Goal: Task Accomplishment & Management: Use online tool/utility

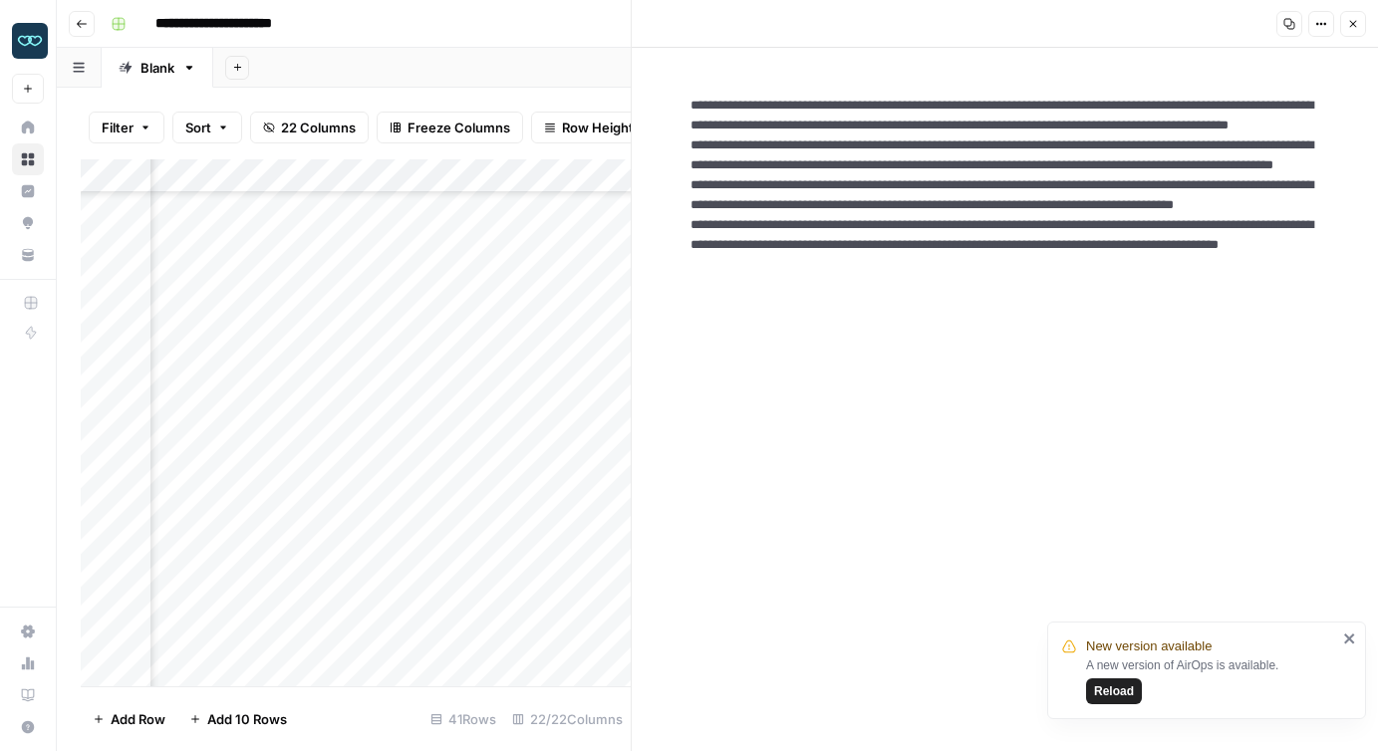
scroll to position [927, 2221]
click at [1351, 25] on icon "button" at bounding box center [1353, 24] width 7 height 7
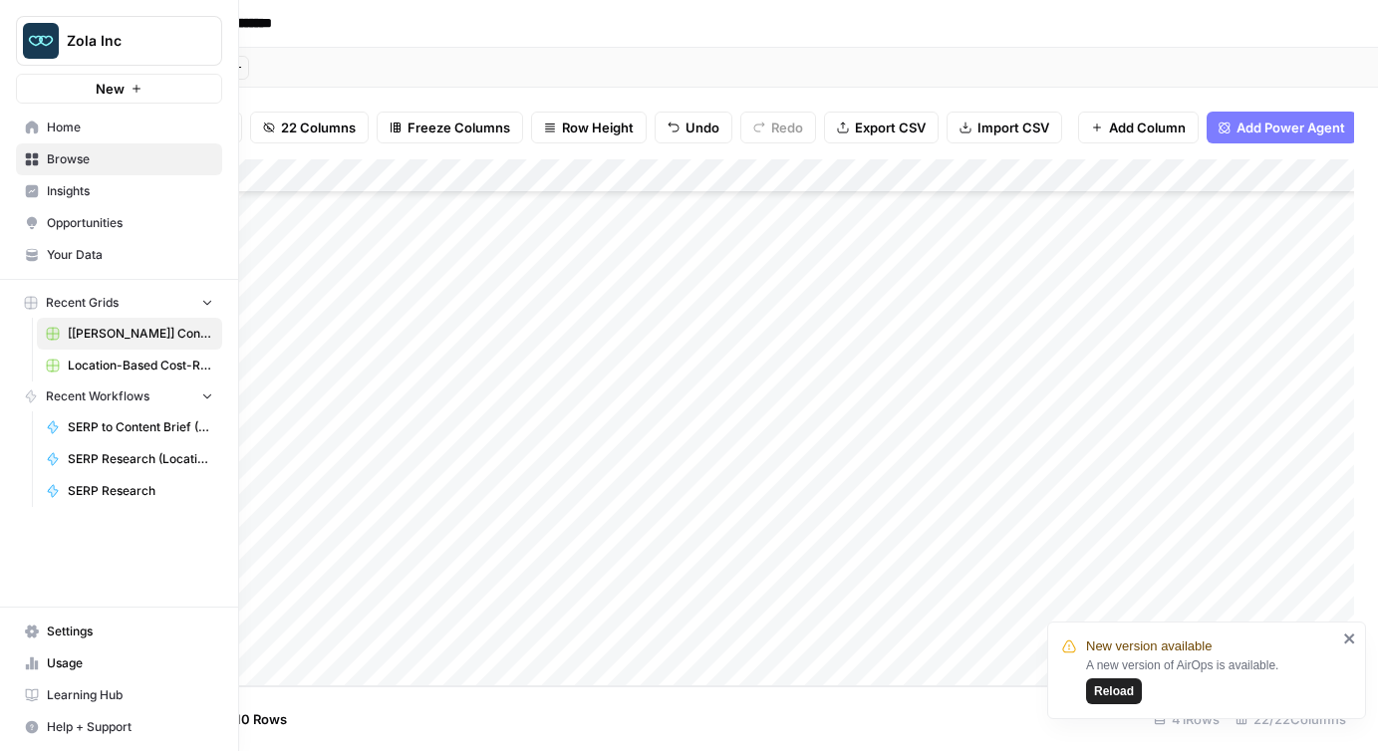
click at [79, 194] on span "Insights" at bounding box center [130, 191] width 166 height 18
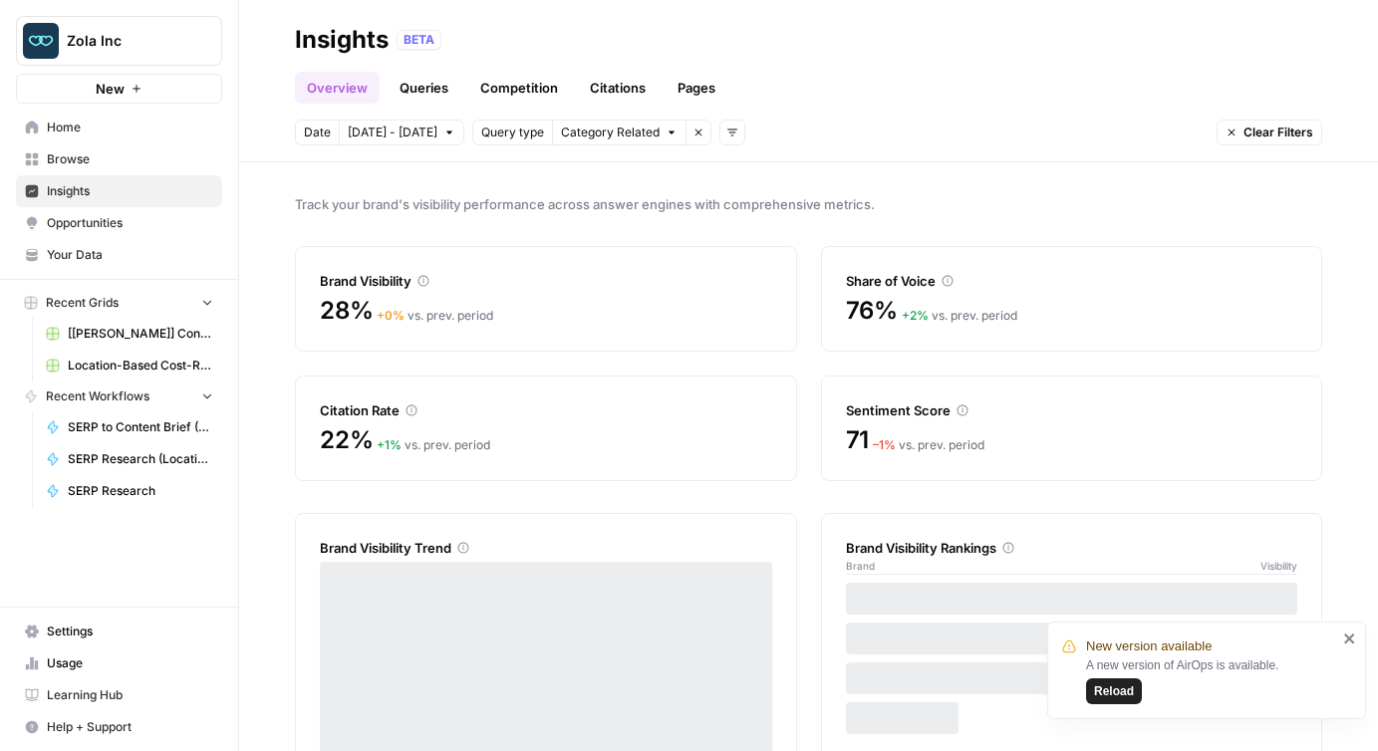
click at [425, 93] on link "Queries" at bounding box center [423, 88] width 73 height 32
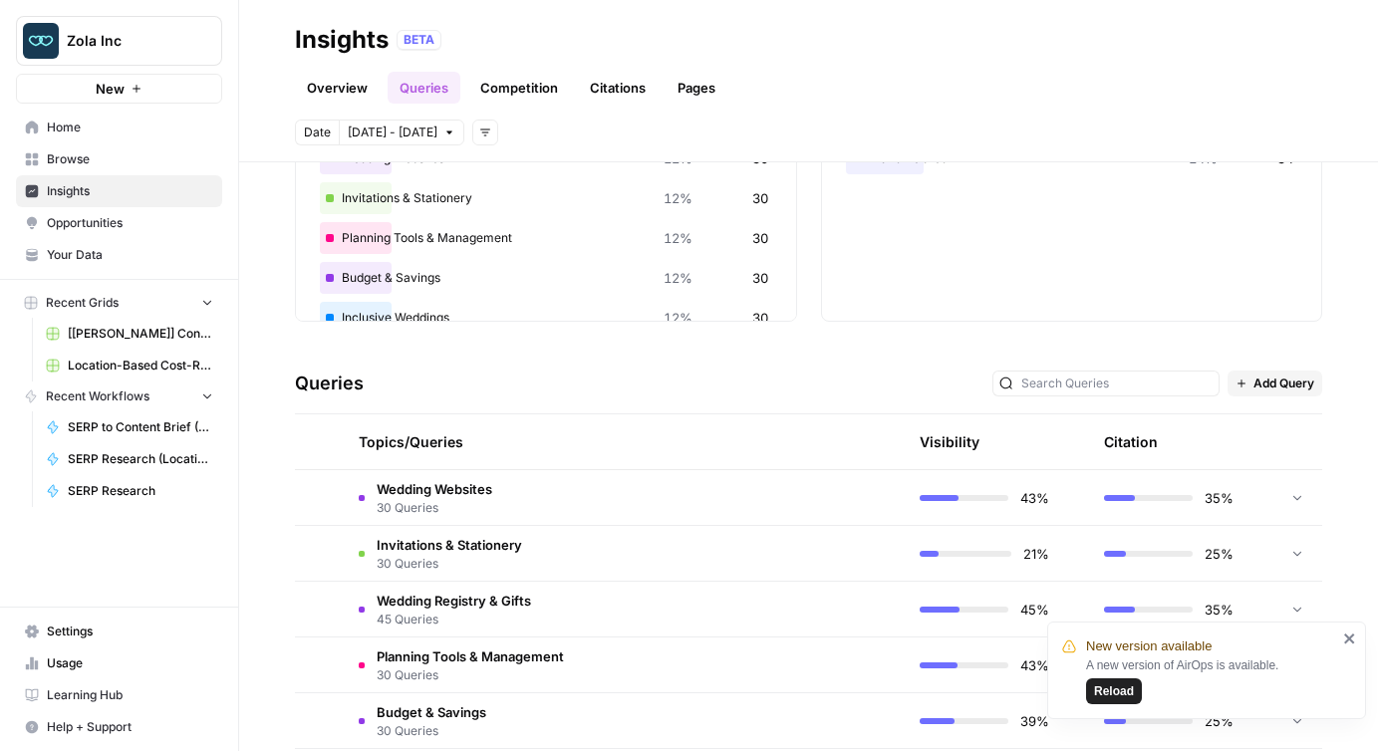
scroll to position [251, 0]
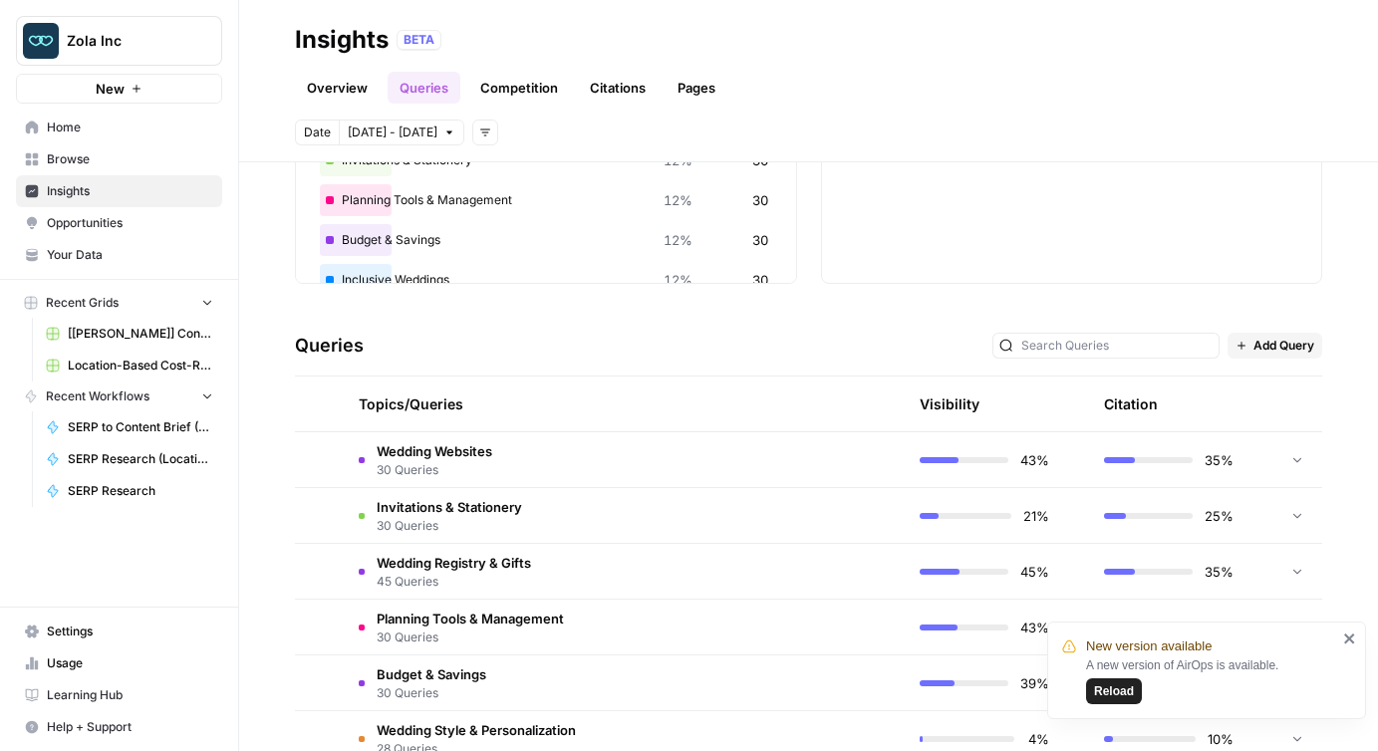
click at [1347, 643] on icon "close" at bounding box center [1350, 639] width 14 height 16
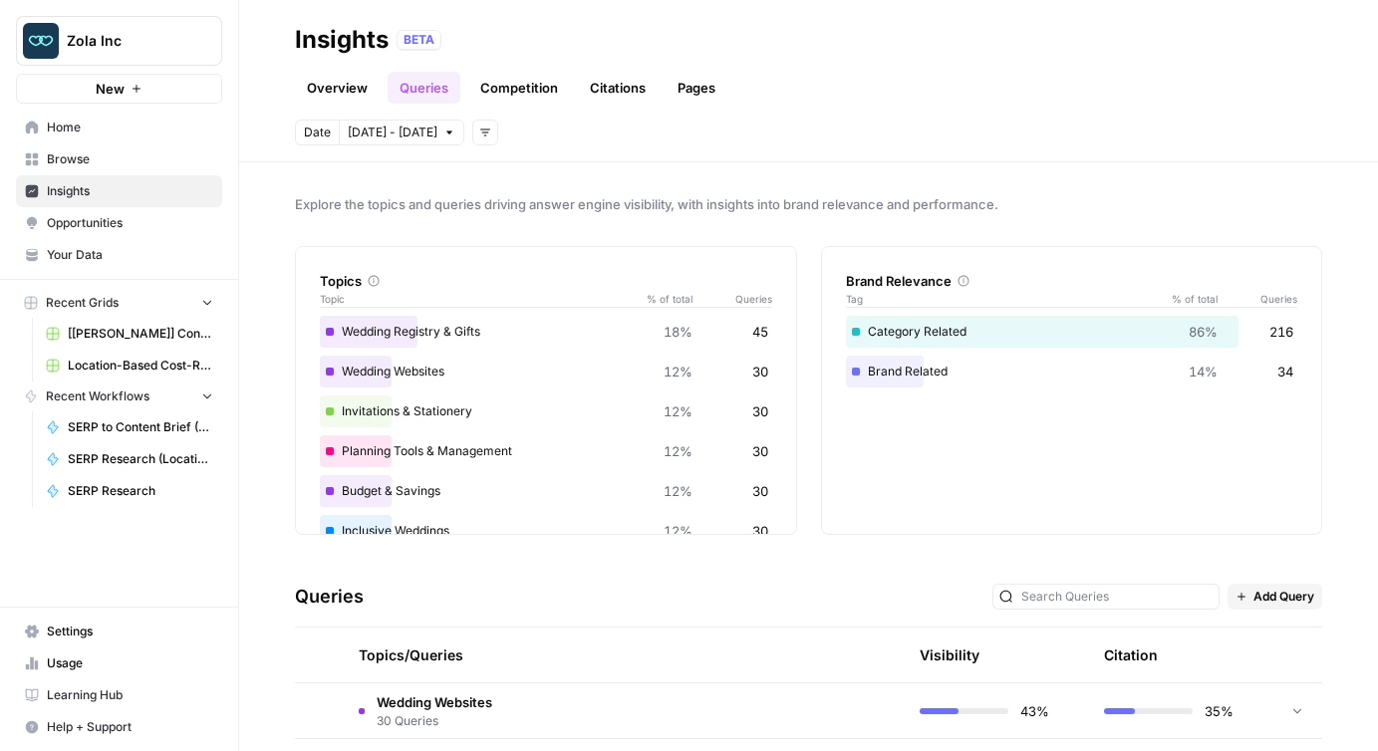
scroll to position [410, 0]
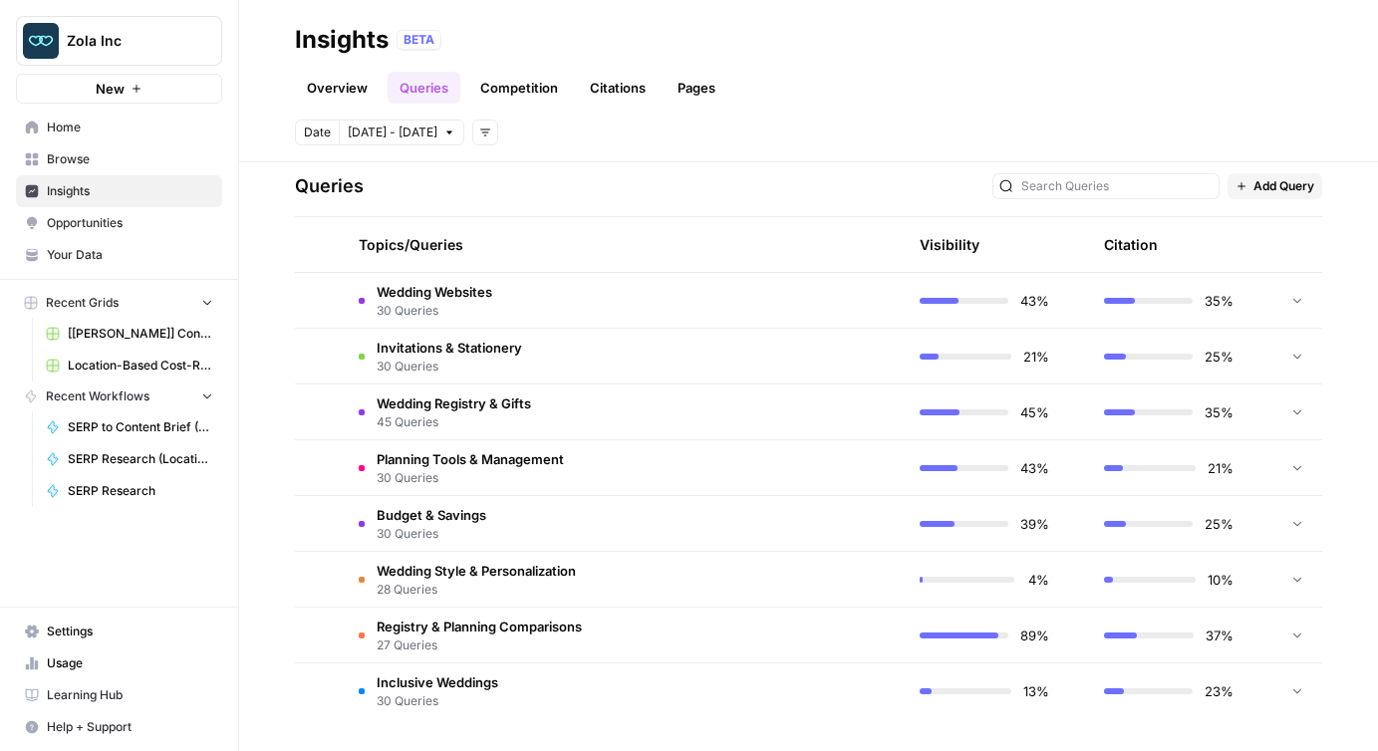
click at [316, 299] on td at bounding box center [319, 300] width 48 height 55
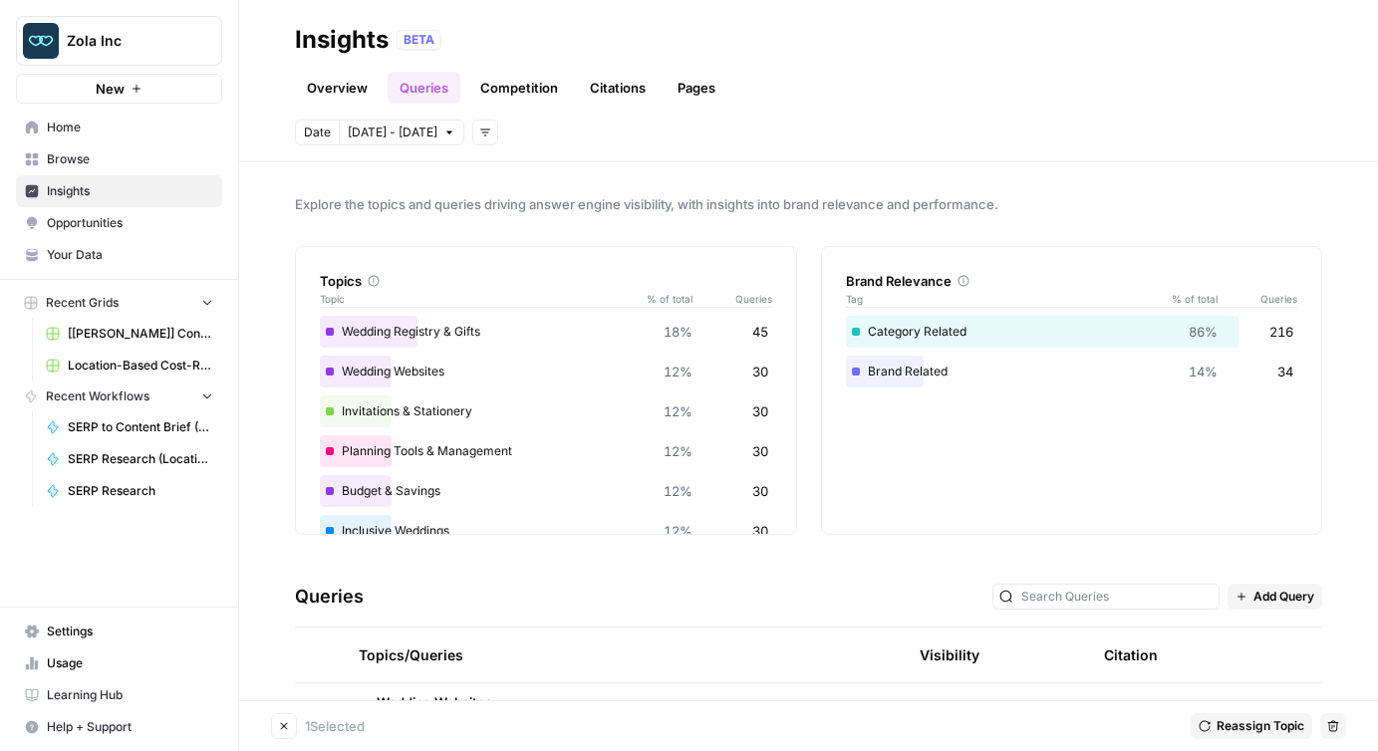
scroll to position [273, 0]
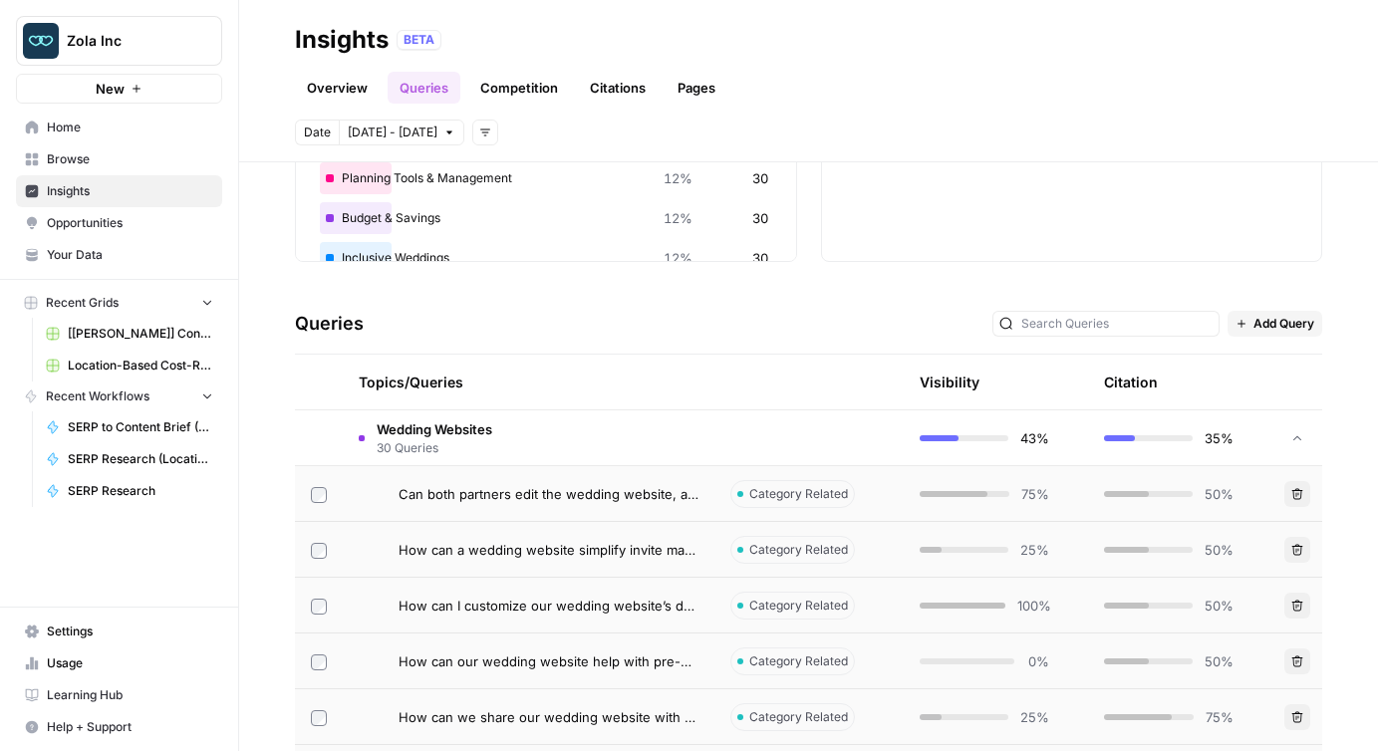
click at [445, 428] on span "Wedding Websites" at bounding box center [435, 429] width 116 height 20
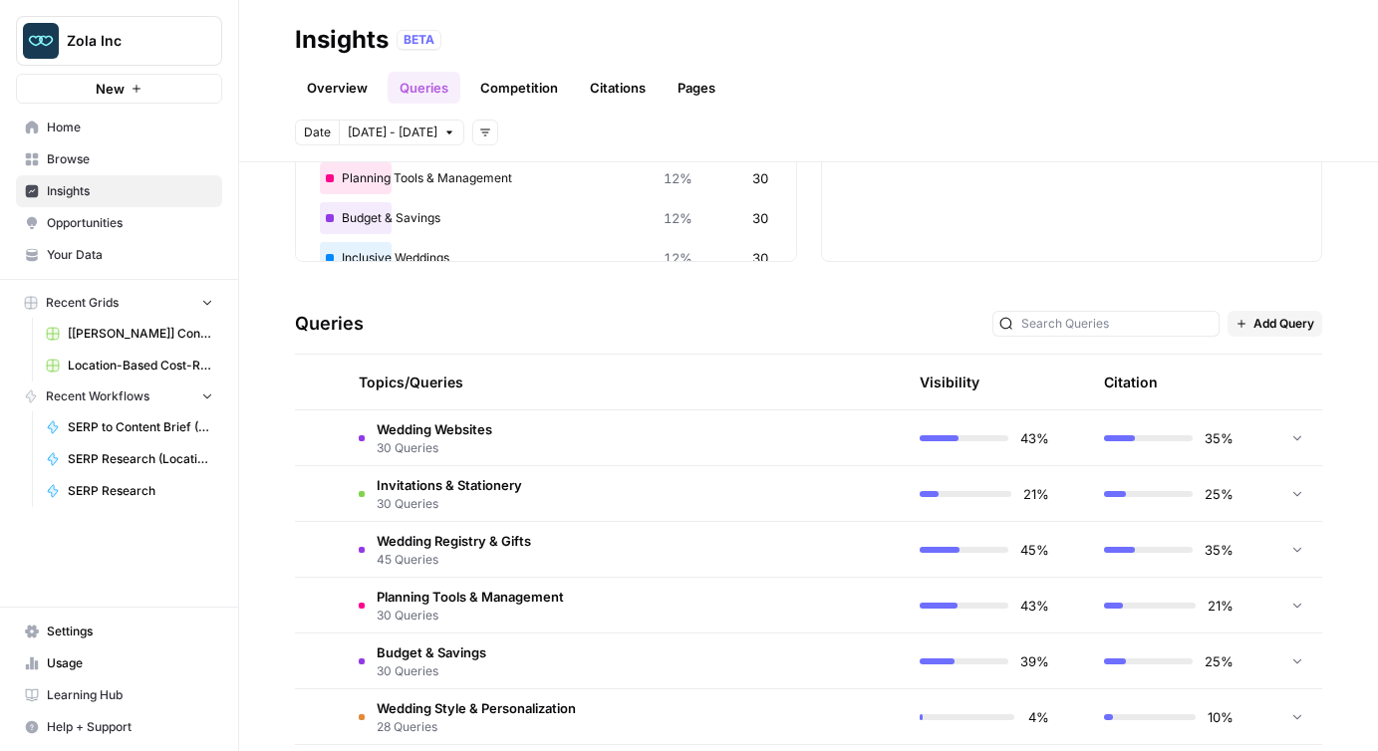
click at [445, 428] on span "Wedding Websites" at bounding box center [435, 429] width 116 height 20
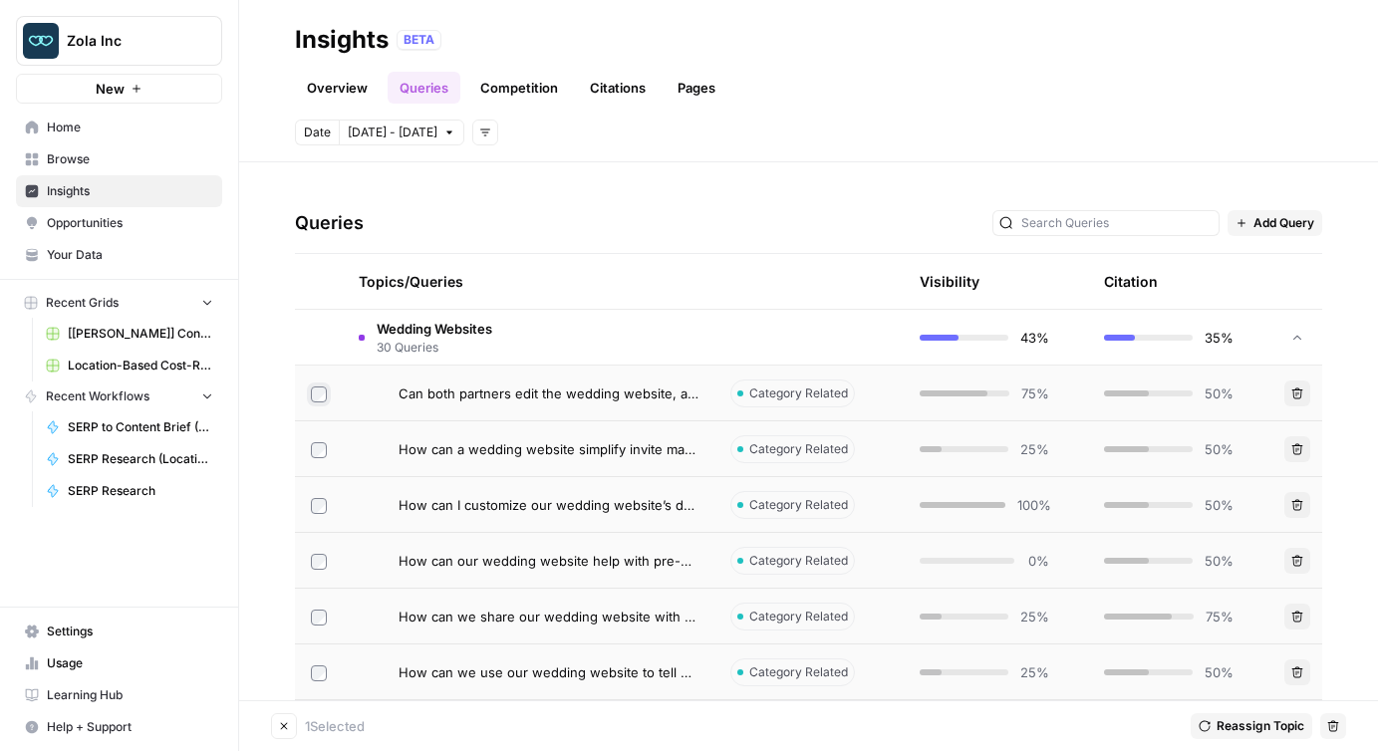
scroll to position [346, 0]
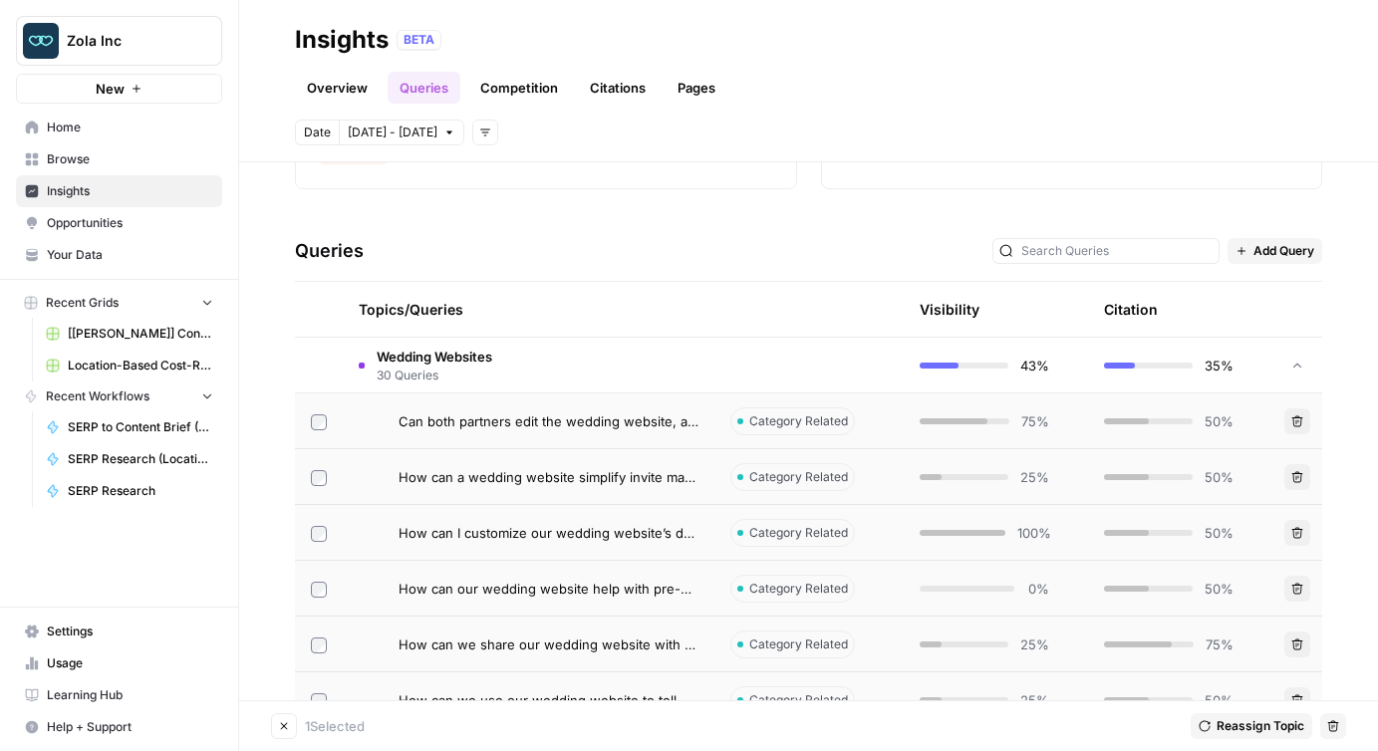
click at [1272, 252] on span "Add Query" at bounding box center [1283, 251] width 61 height 18
click at [1288, 293] on span "Add Query" at bounding box center [1302, 295] width 74 height 20
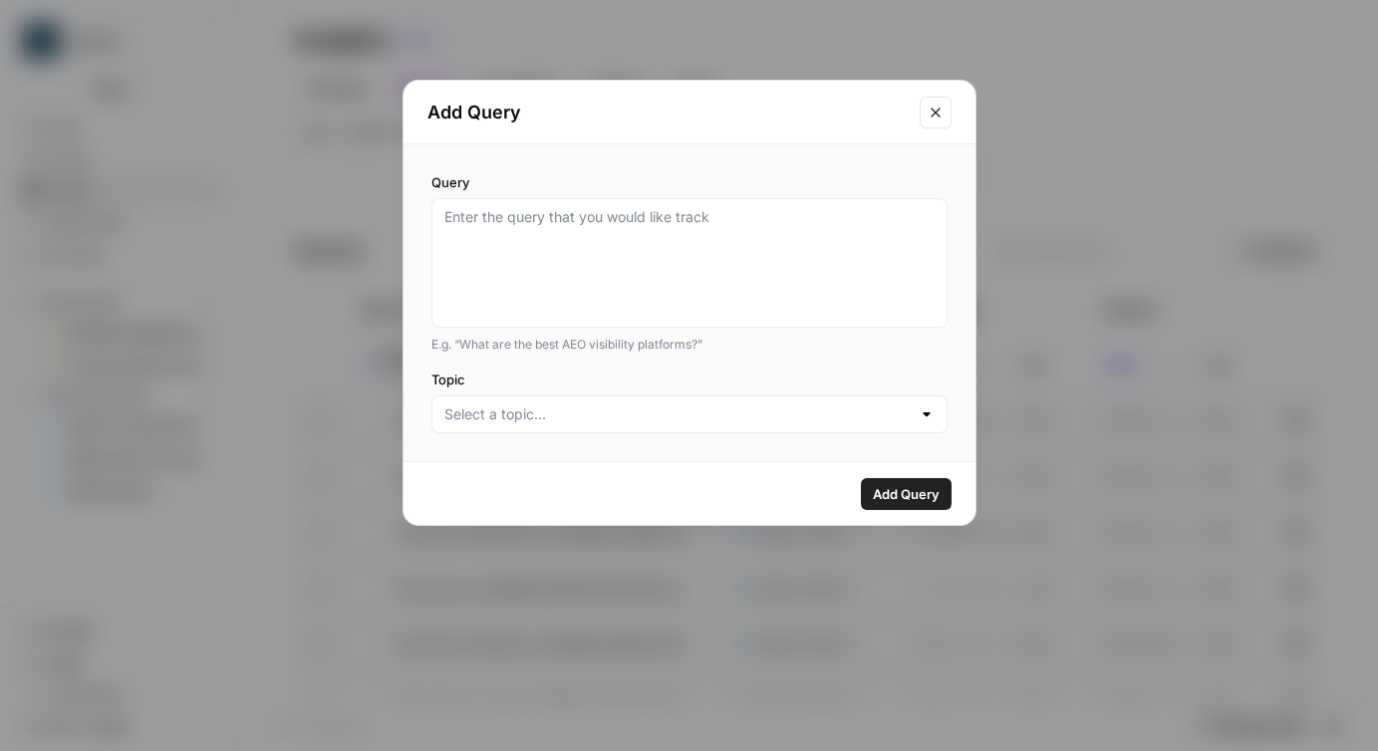
click at [931, 102] on button "Close modal" at bounding box center [935, 113] width 32 height 32
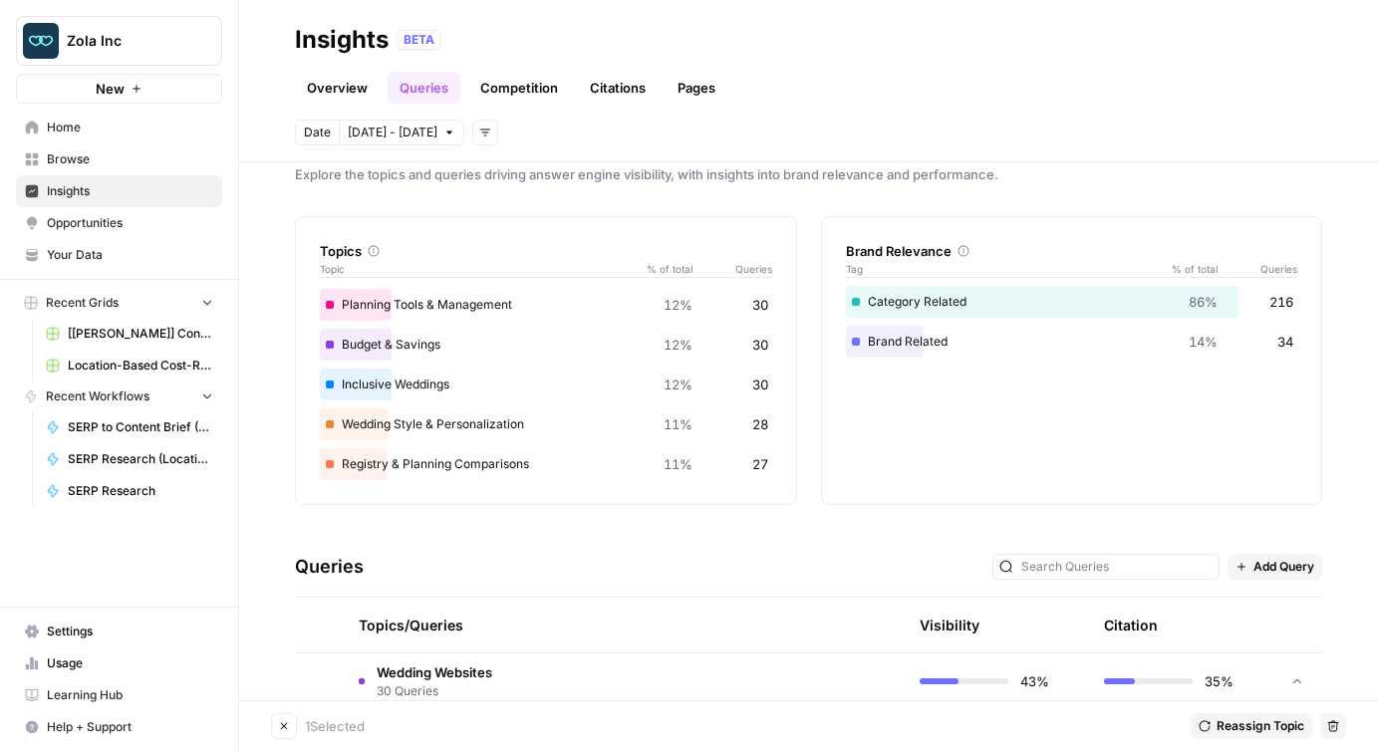
scroll to position [0, 0]
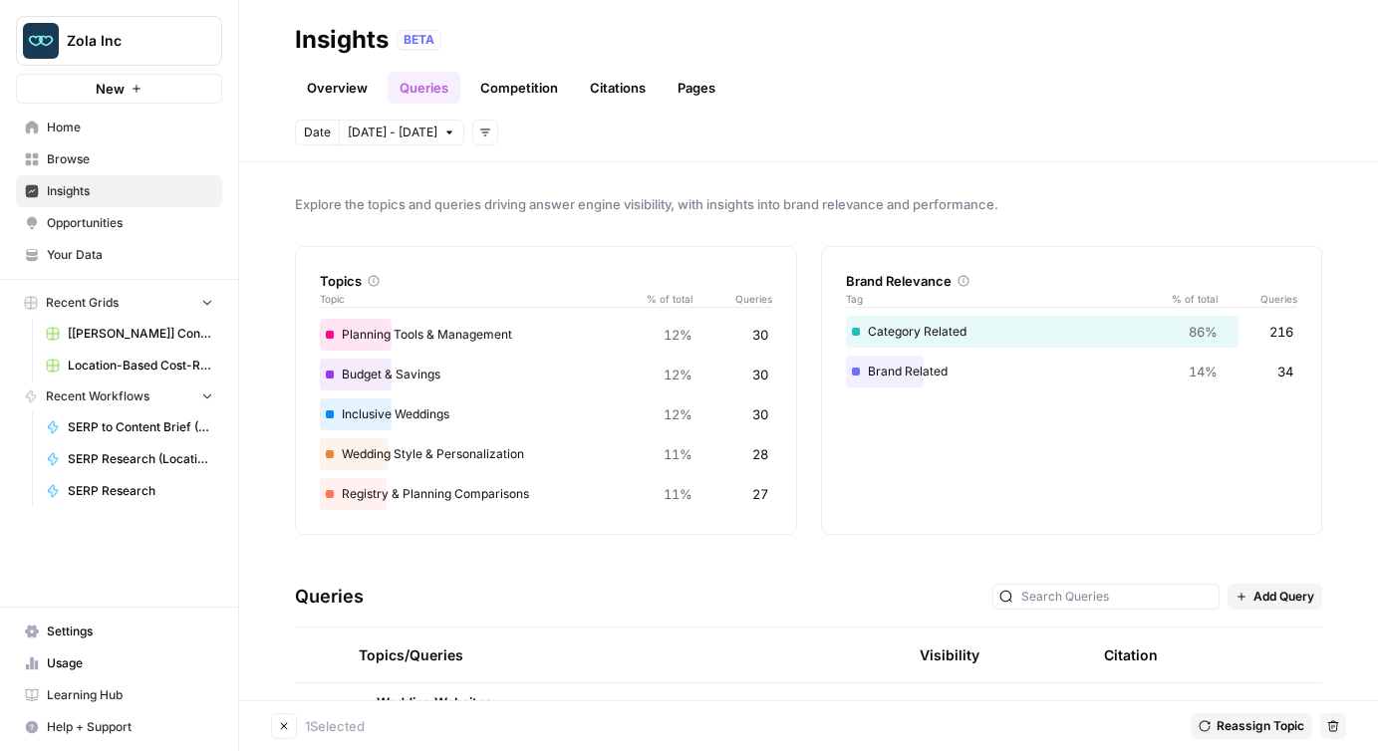
click at [508, 82] on link "Competition" at bounding box center [519, 88] width 102 height 32
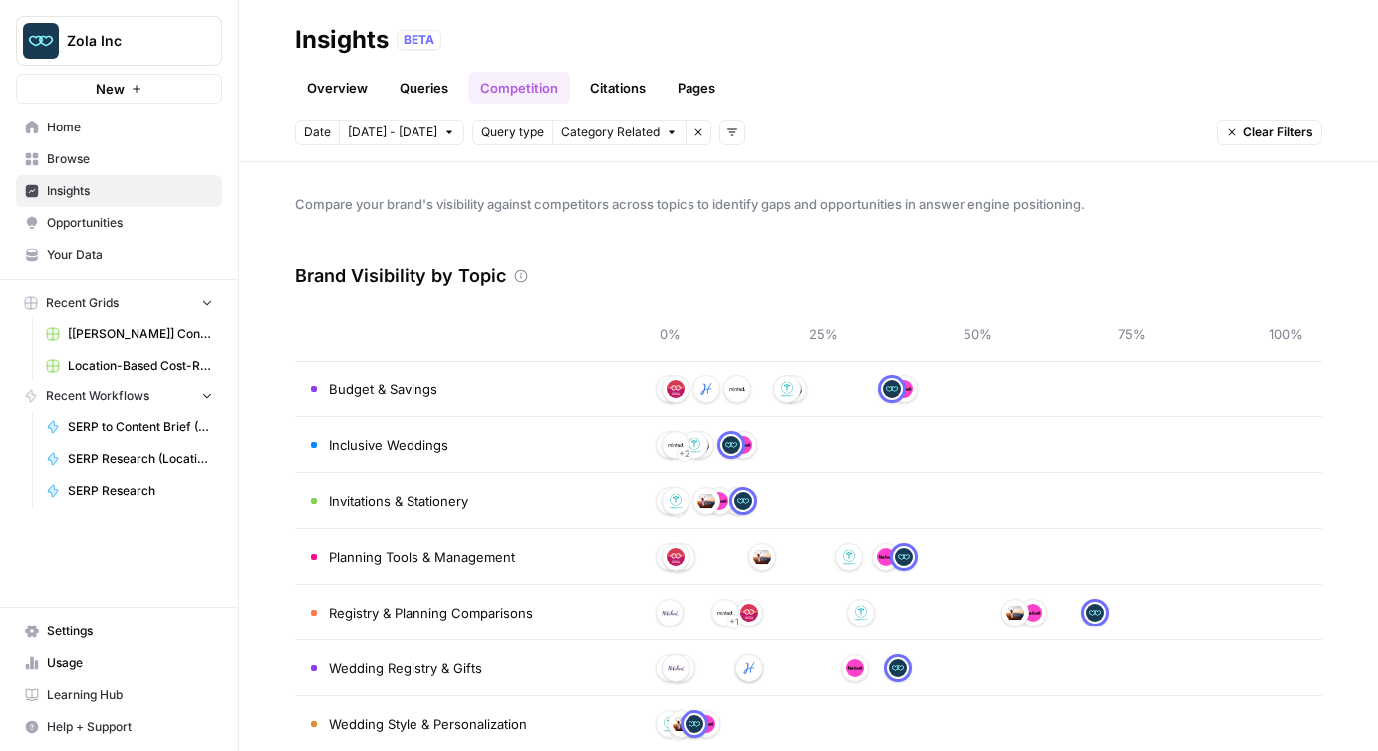
click at [334, 92] on link "Overview" at bounding box center [337, 88] width 85 height 32
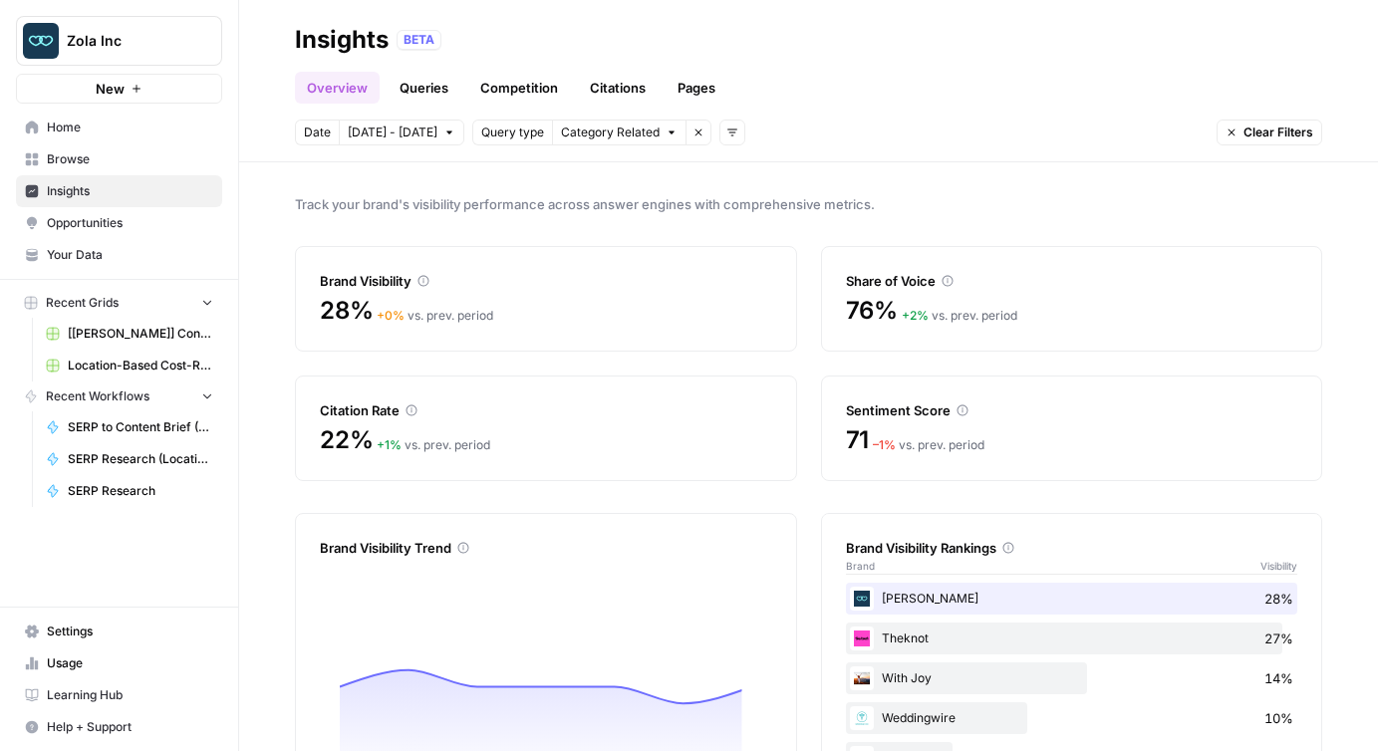
click at [690, 94] on link "Pages" at bounding box center [696, 88] width 62 height 32
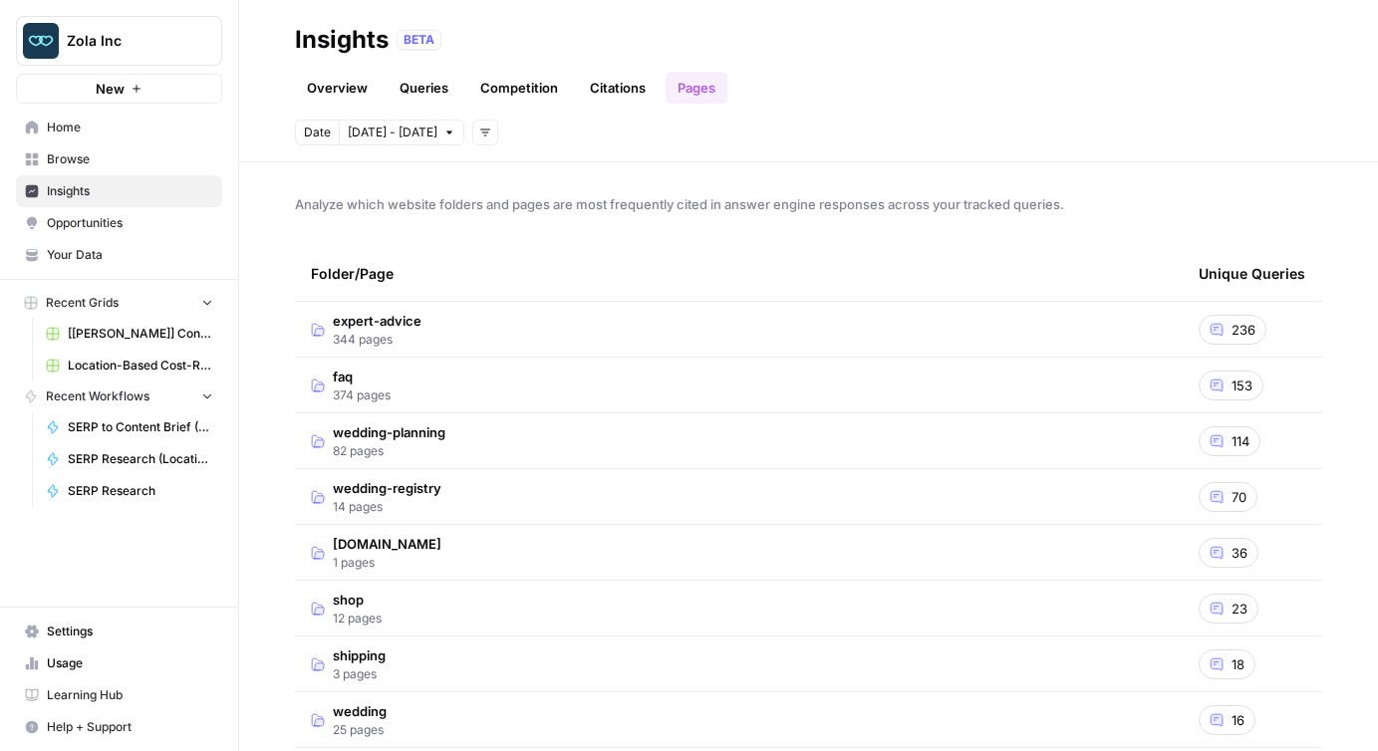
click at [618, 92] on link "Citations" at bounding box center [618, 88] width 80 height 32
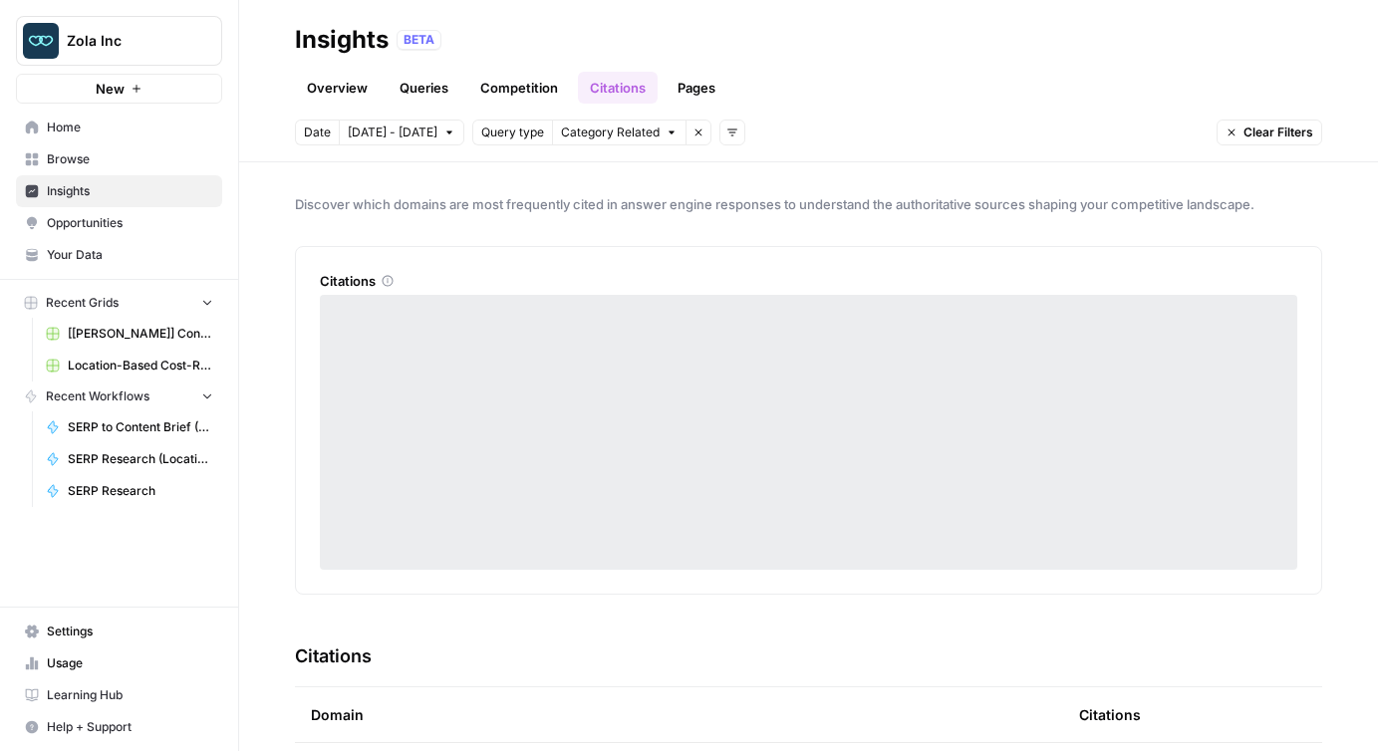
click at [519, 90] on link "Competition" at bounding box center [519, 88] width 102 height 32
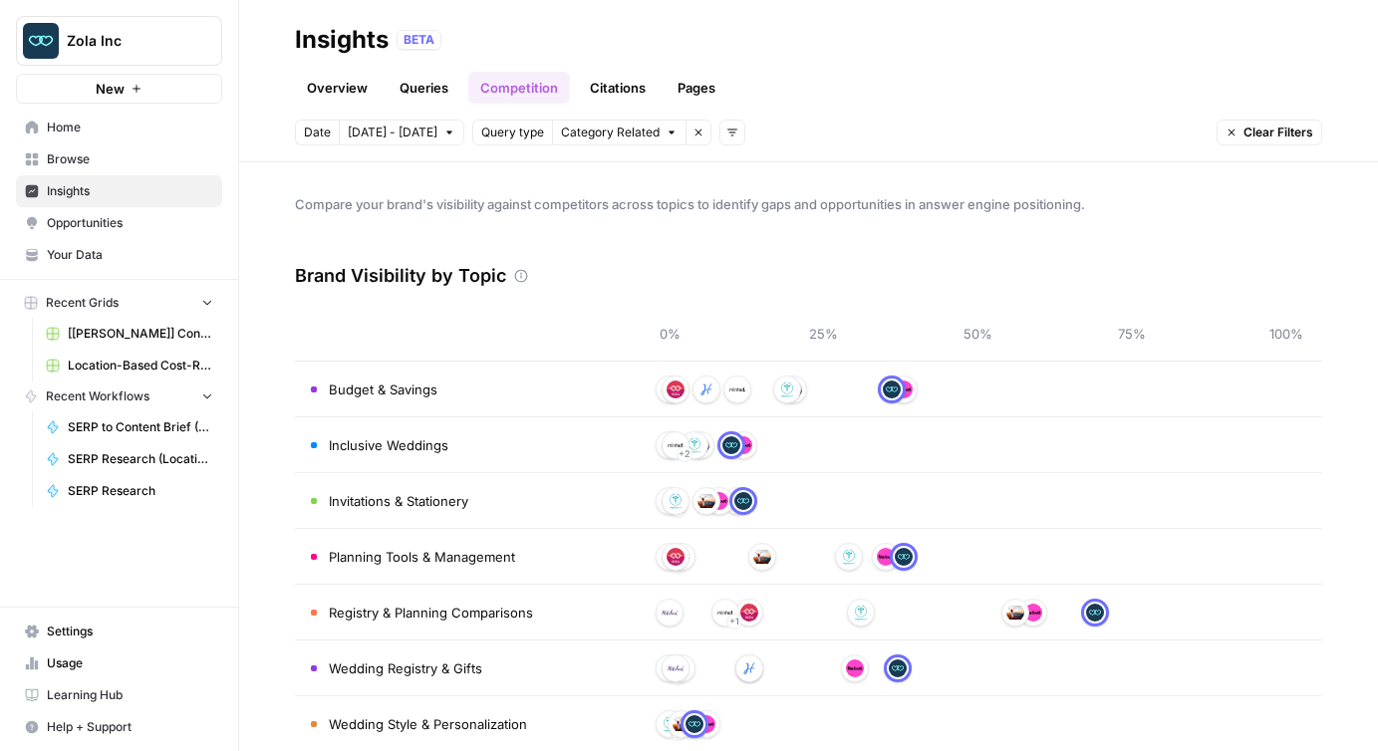
click at [438, 89] on link "Queries" at bounding box center [423, 88] width 73 height 32
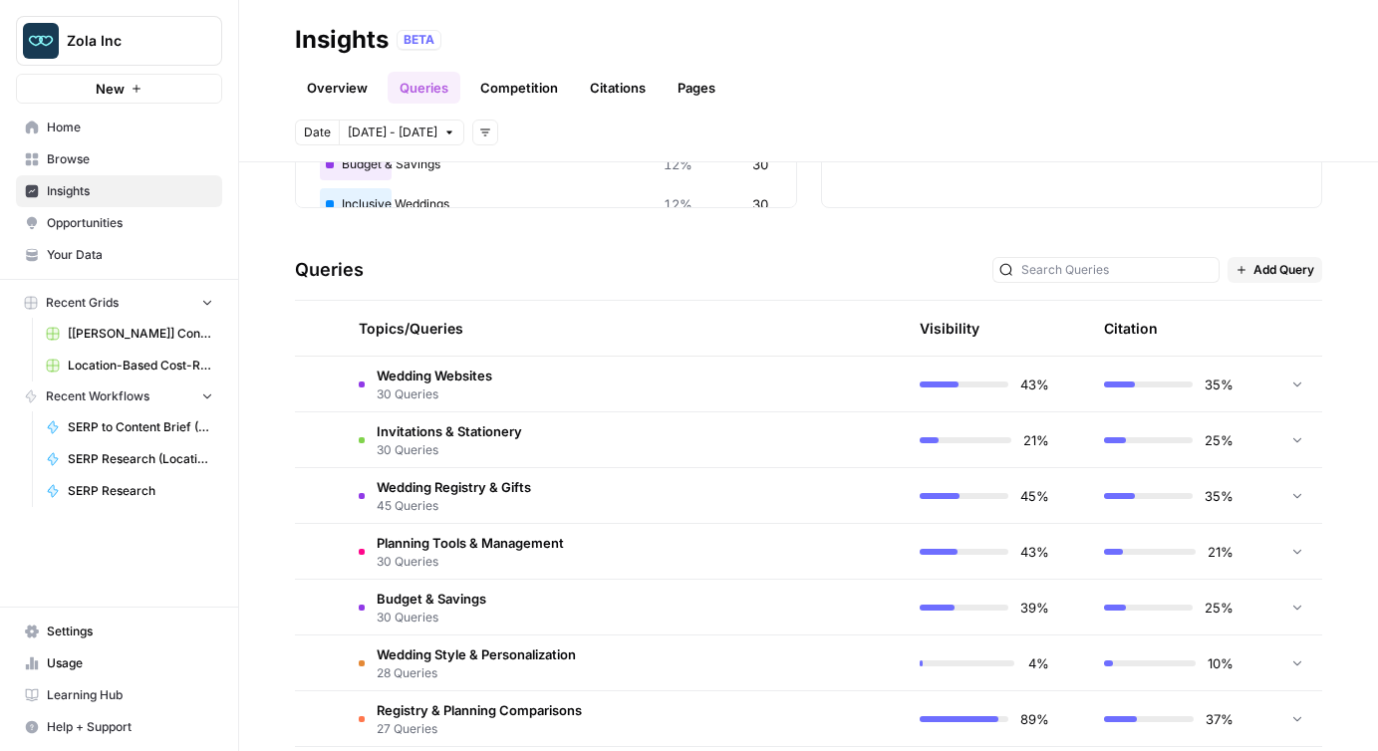
scroll to position [410, 0]
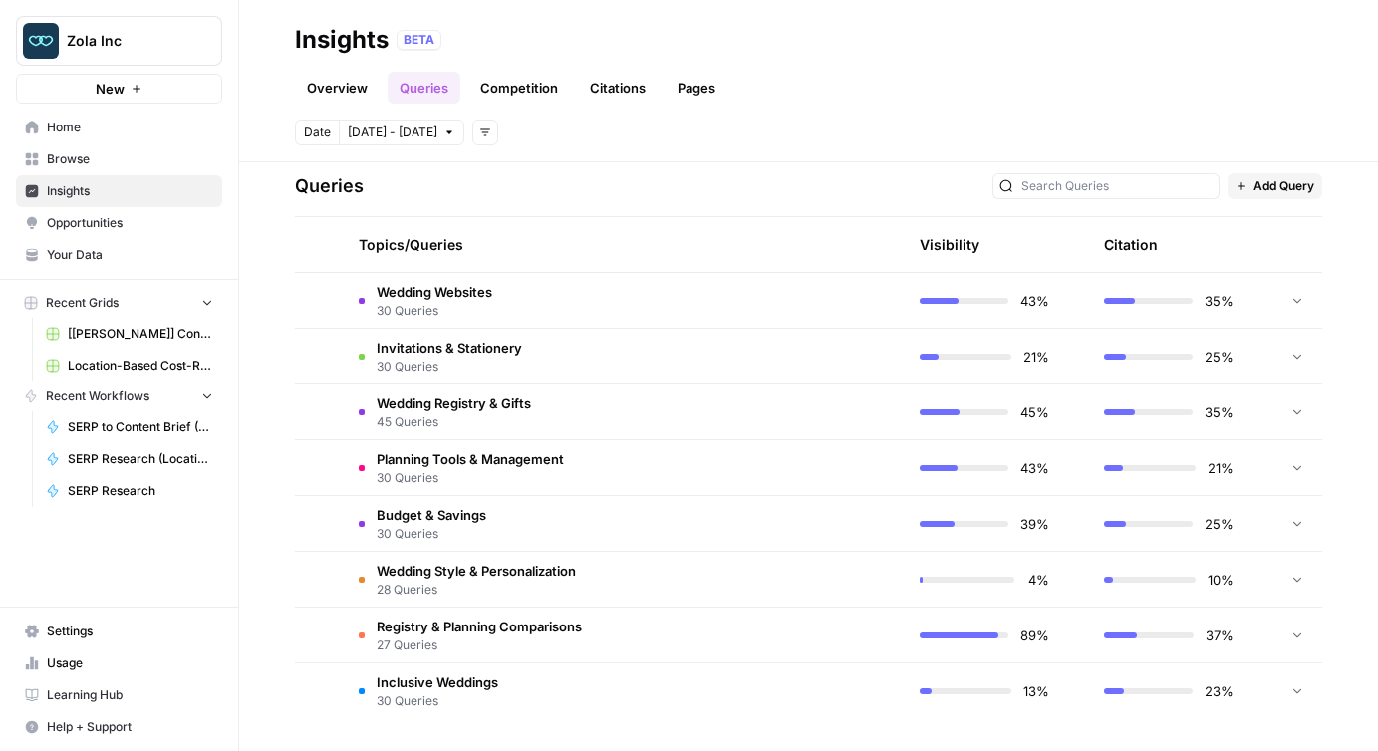
click at [318, 296] on td at bounding box center [319, 300] width 48 height 55
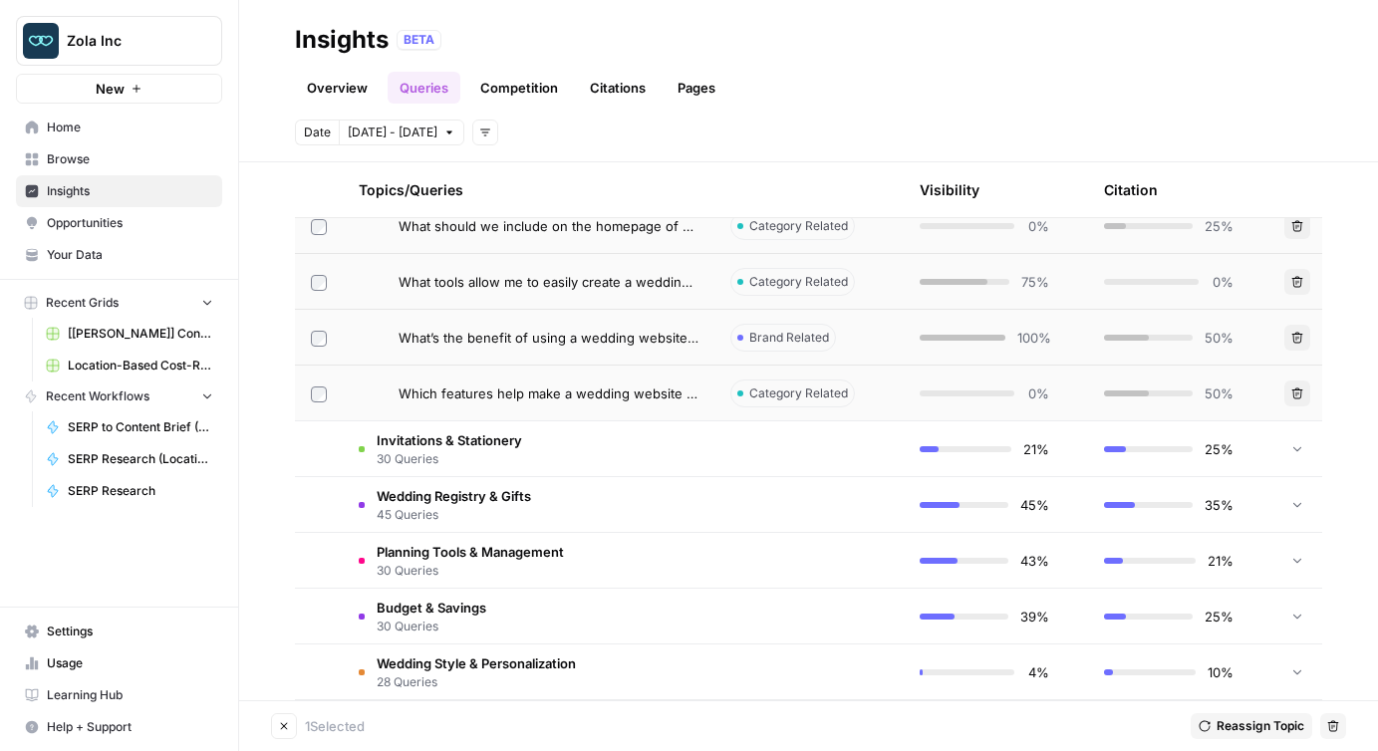
scroll to position [1865, 0]
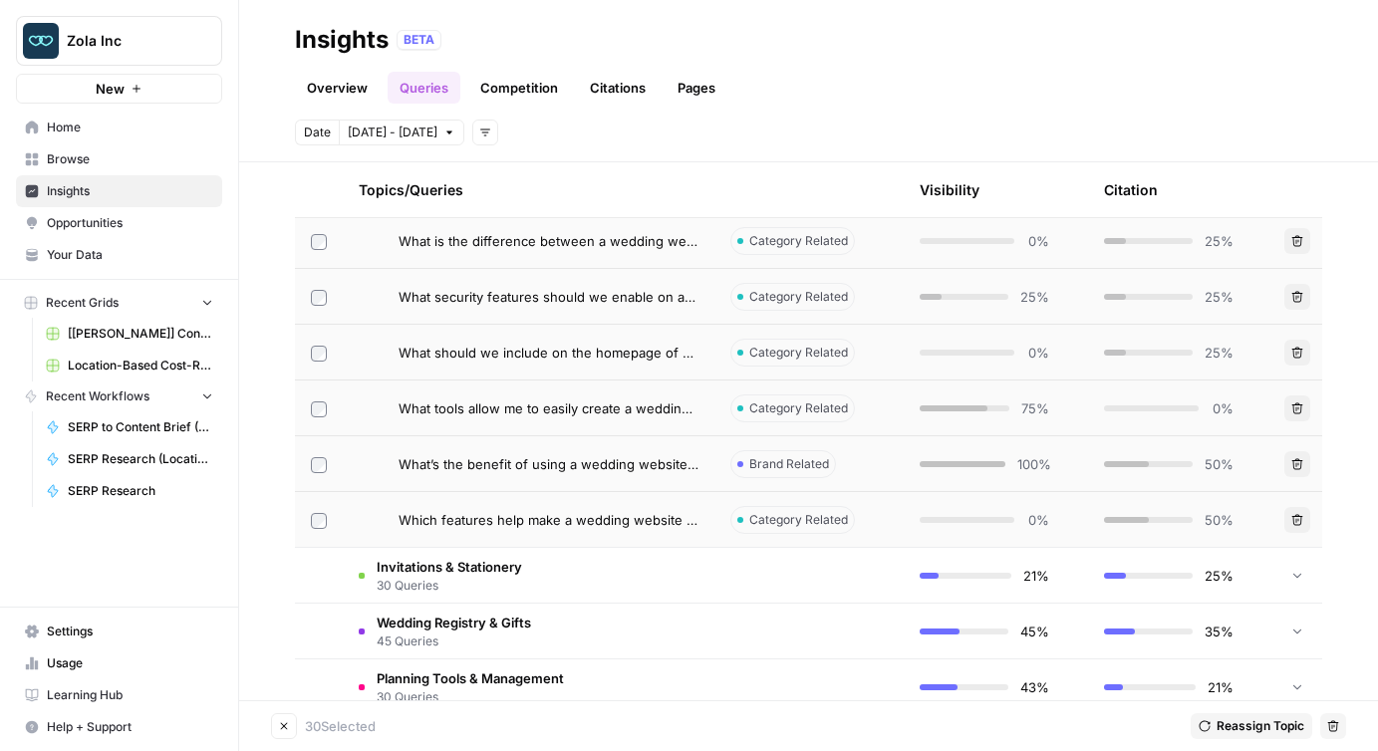
click at [1264, 721] on span "Reassign Topic" at bounding box center [1260, 726] width 88 height 18
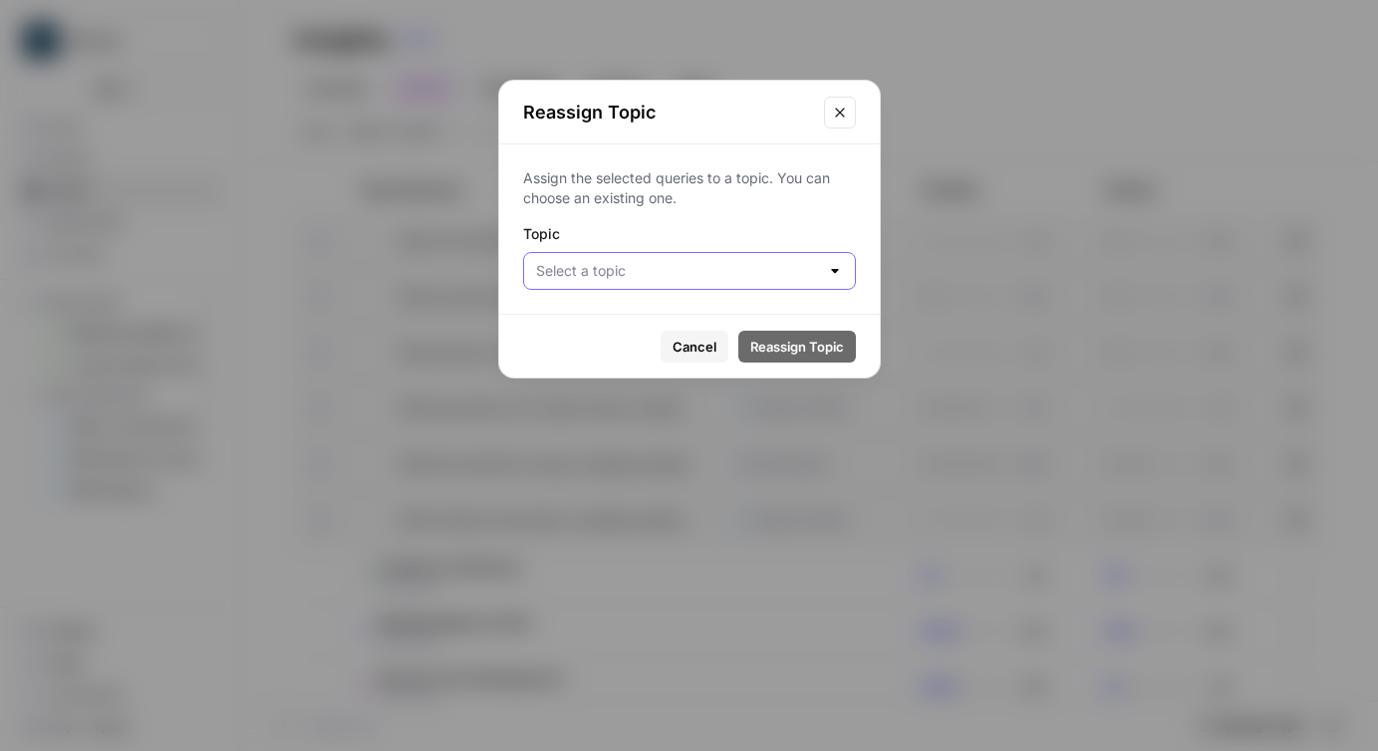
click at [627, 274] on input "Topic" at bounding box center [677, 271] width 283 height 20
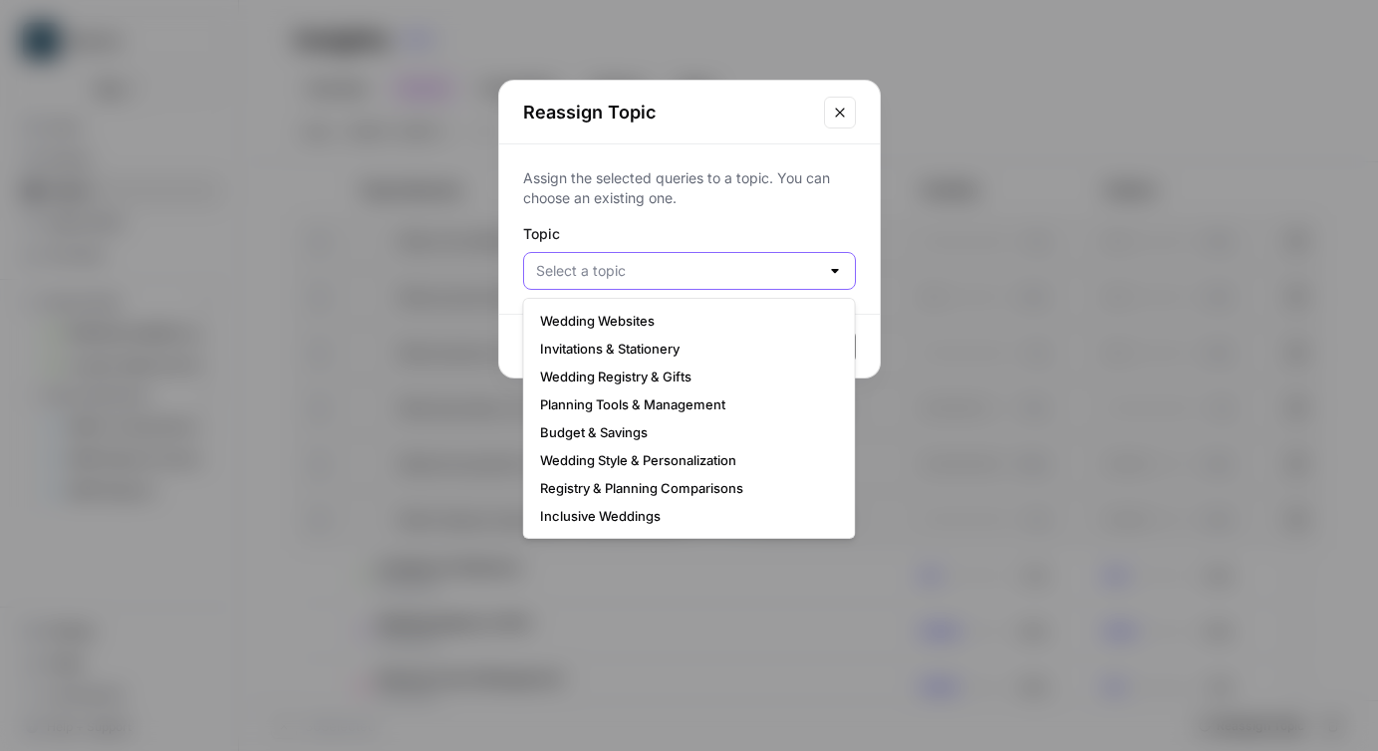
click at [607, 280] on input "Topic" at bounding box center [677, 271] width 283 height 20
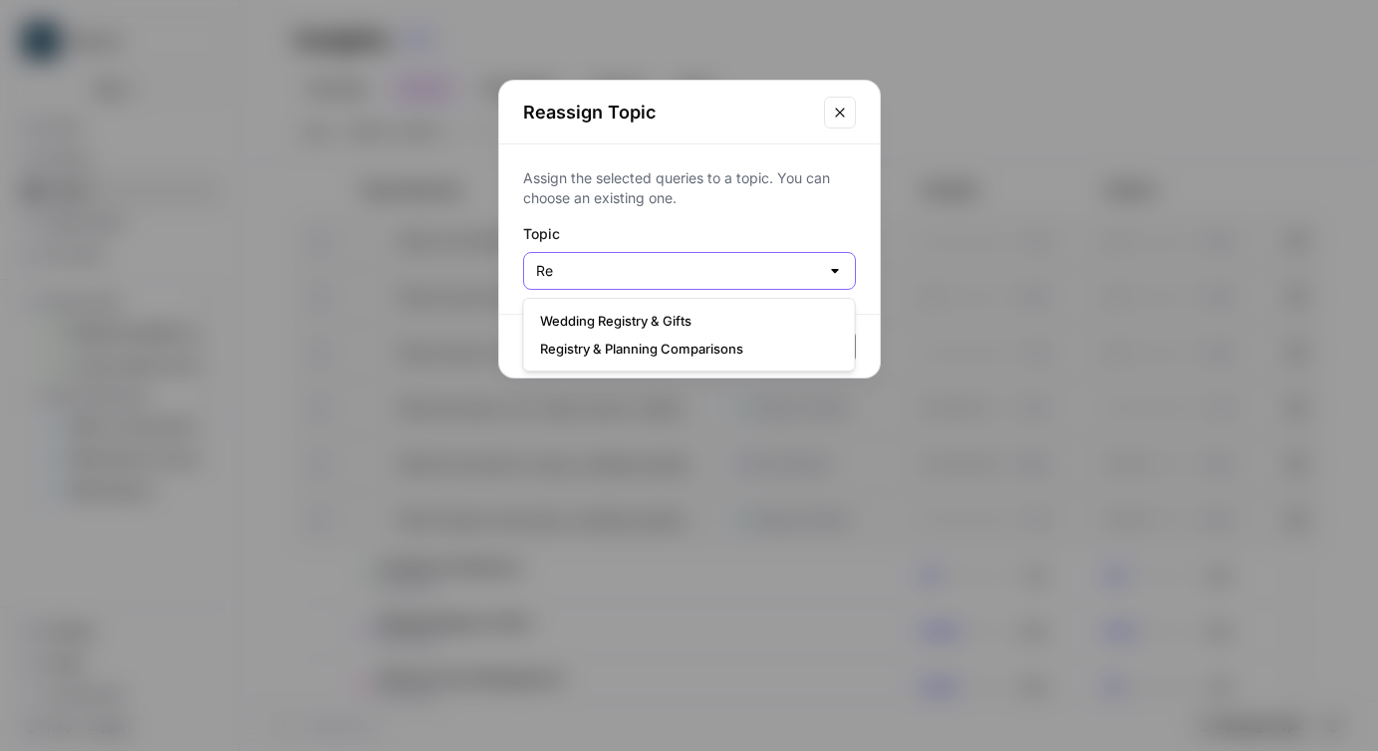
type input "R"
type input "AirOps"
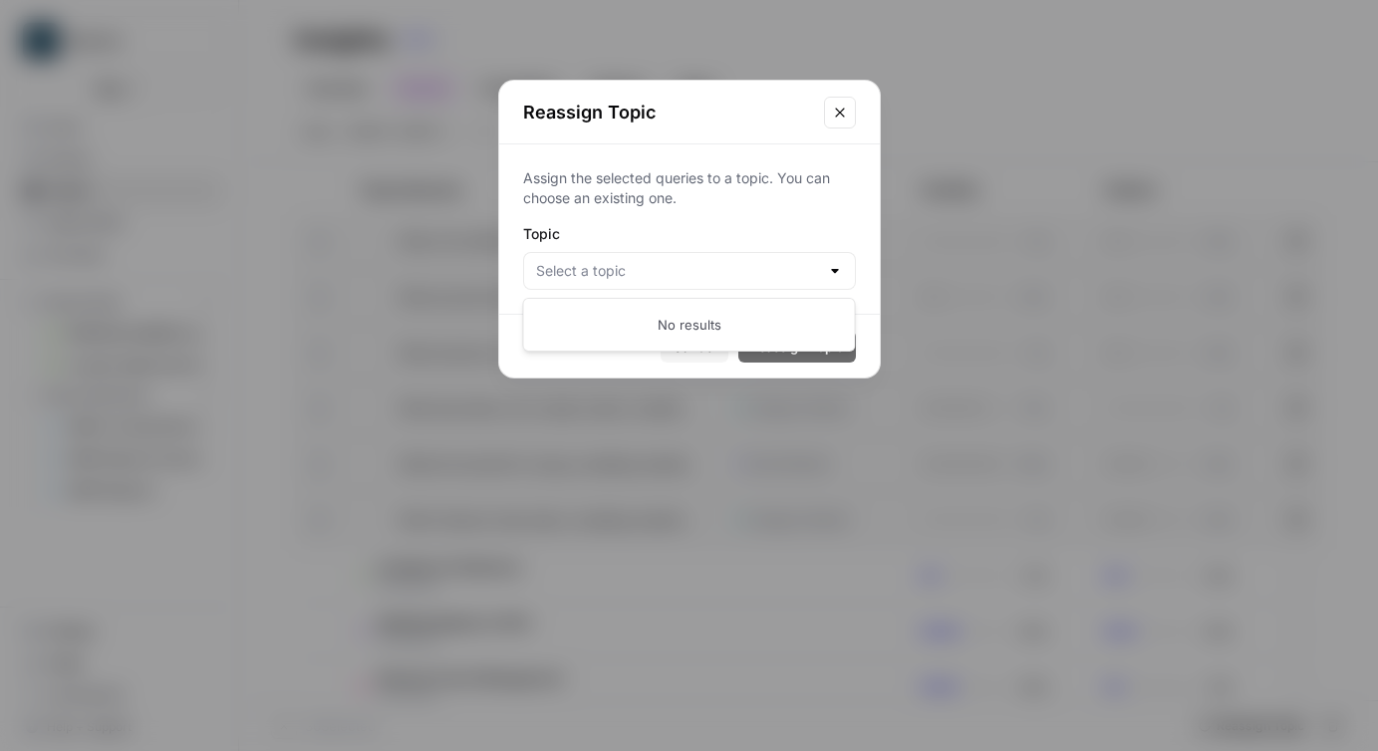
click at [834, 105] on icon "Close modal" at bounding box center [840, 113] width 16 height 16
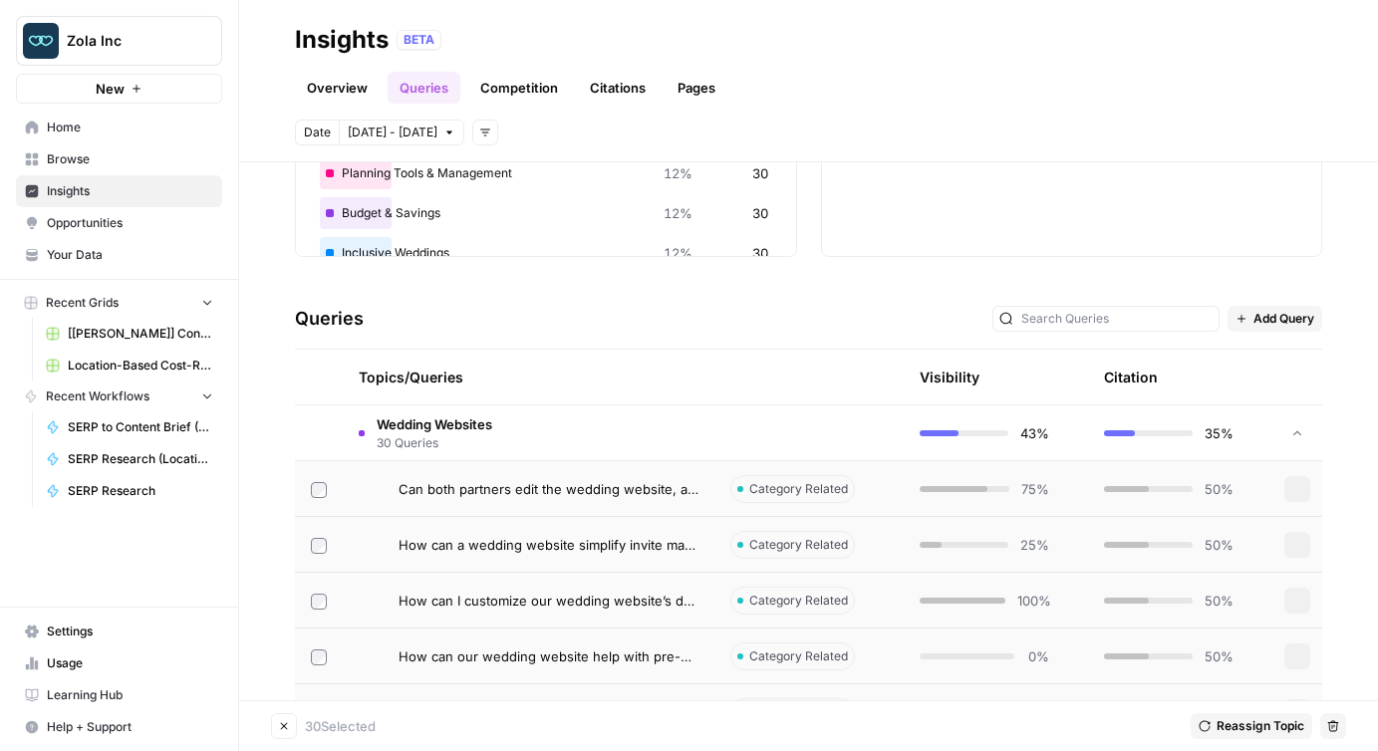
scroll to position [0, 0]
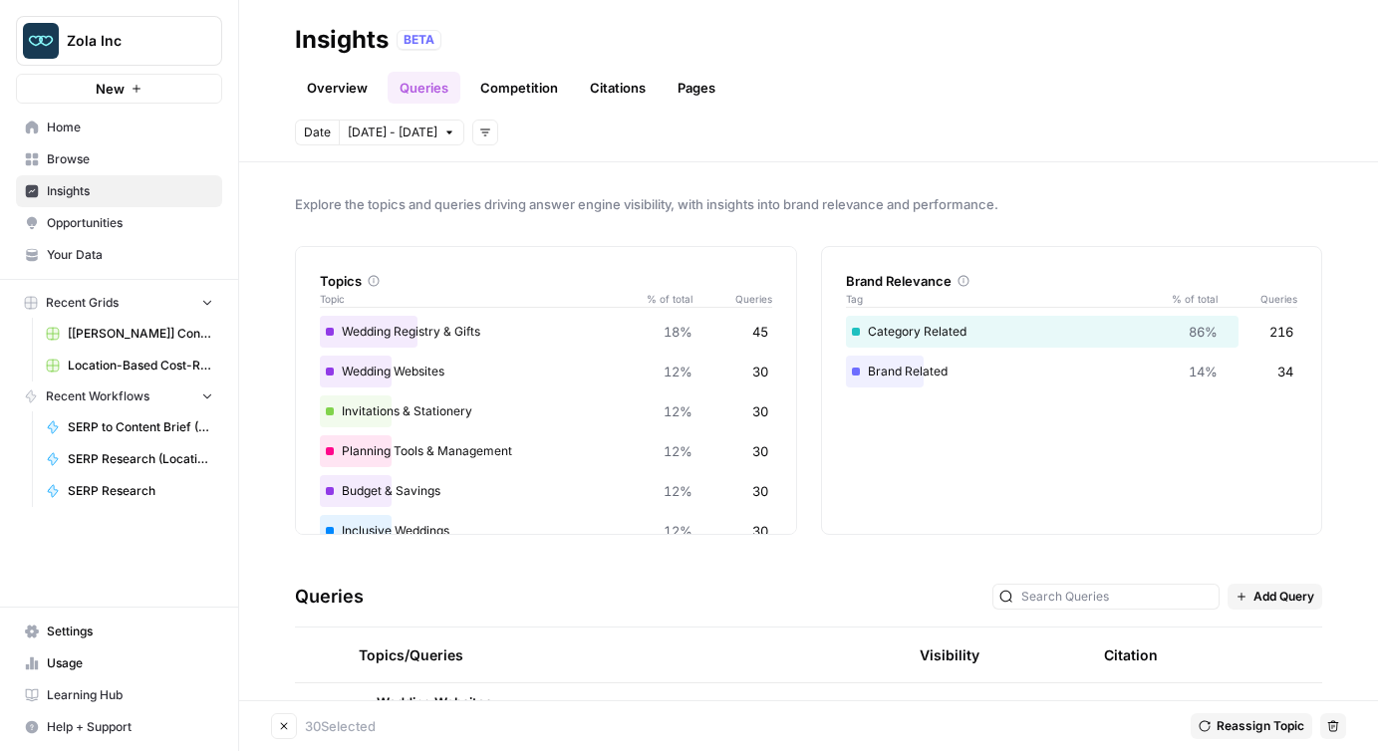
click at [653, 567] on div "Queries Add Query" at bounding box center [808, 597] width 1027 height 61
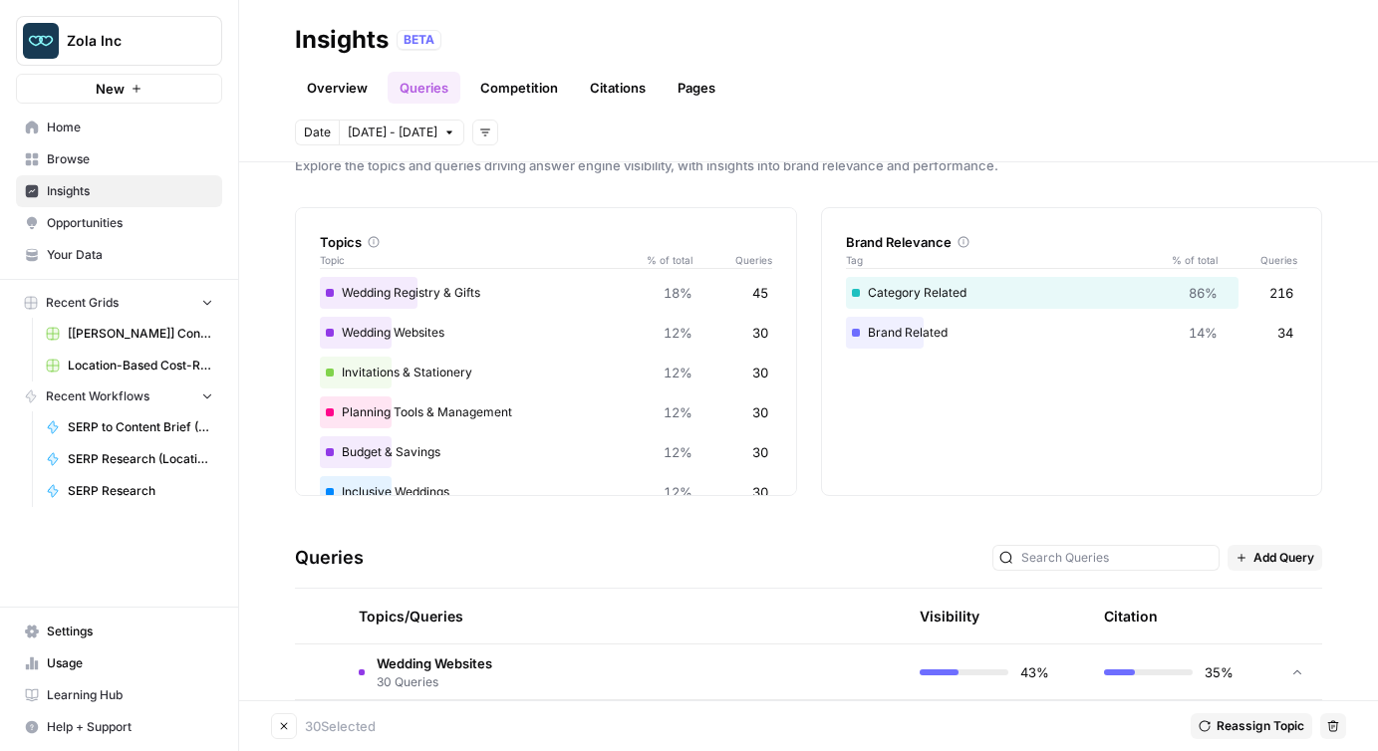
scroll to position [68, 0]
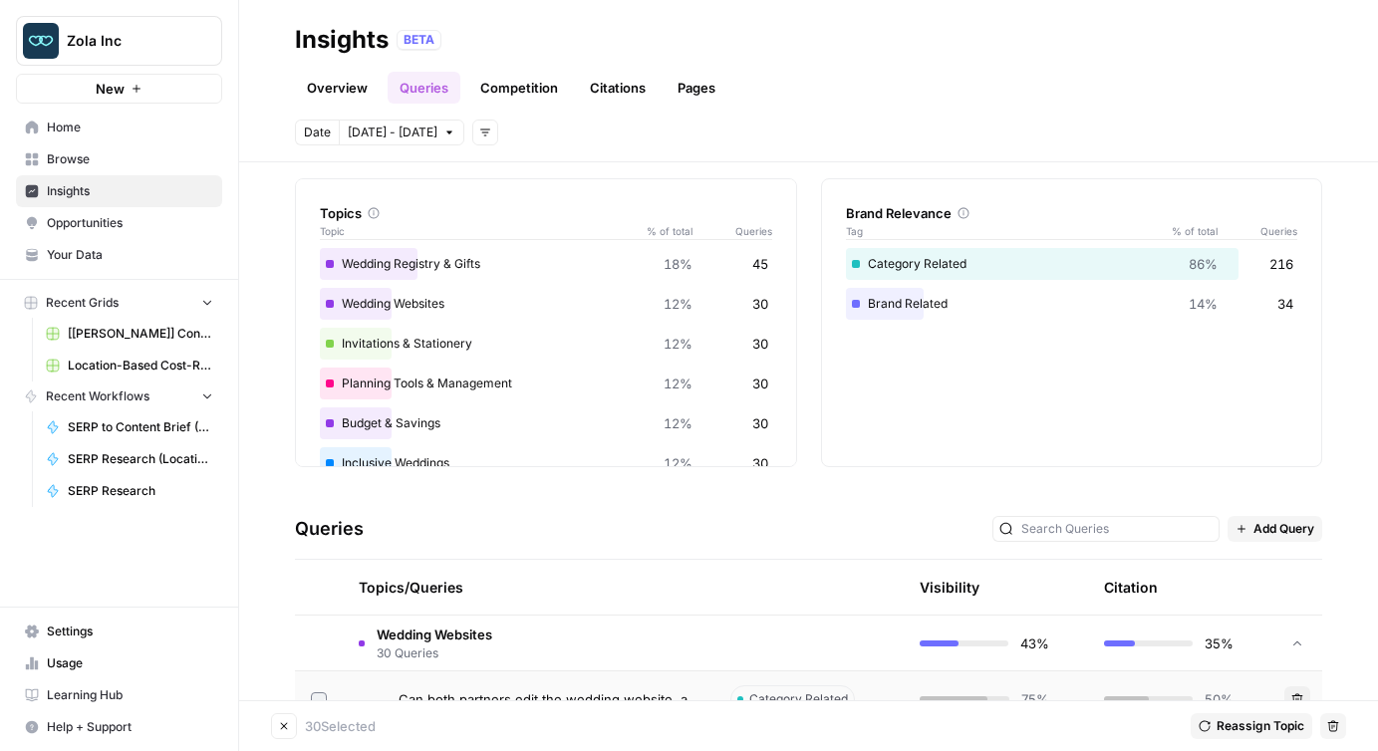
click at [399, 556] on div "Queries Add Query" at bounding box center [808, 529] width 1027 height 61
click at [420, 587] on div "Topics/Queries" at bounding box center [529, 587] width 340 height 55
click at [320, 599] on th at bounding box center [319, 587] width 48 height 55
click at [887, 534] on div "Queries Add Query" at bounding box center [808, 529] width 1027 height 61
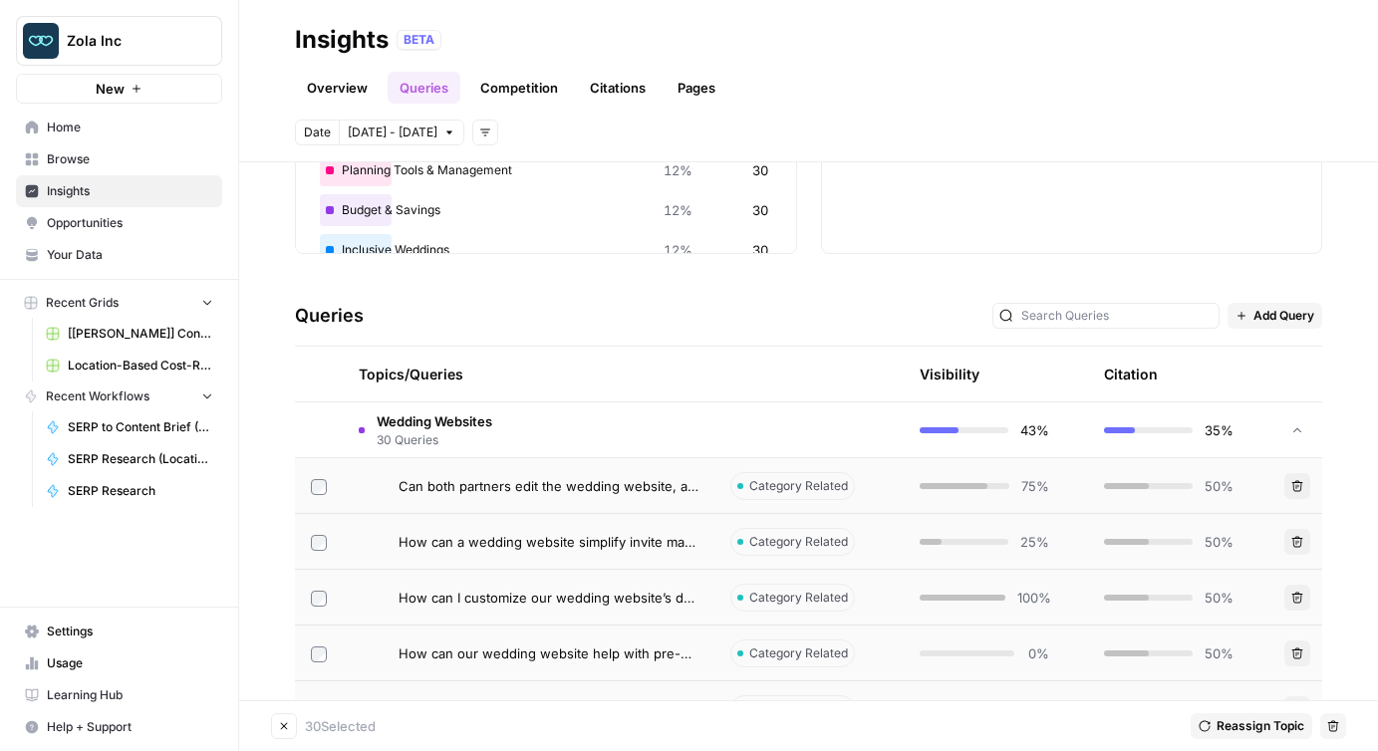
scroll to position [337, 0]
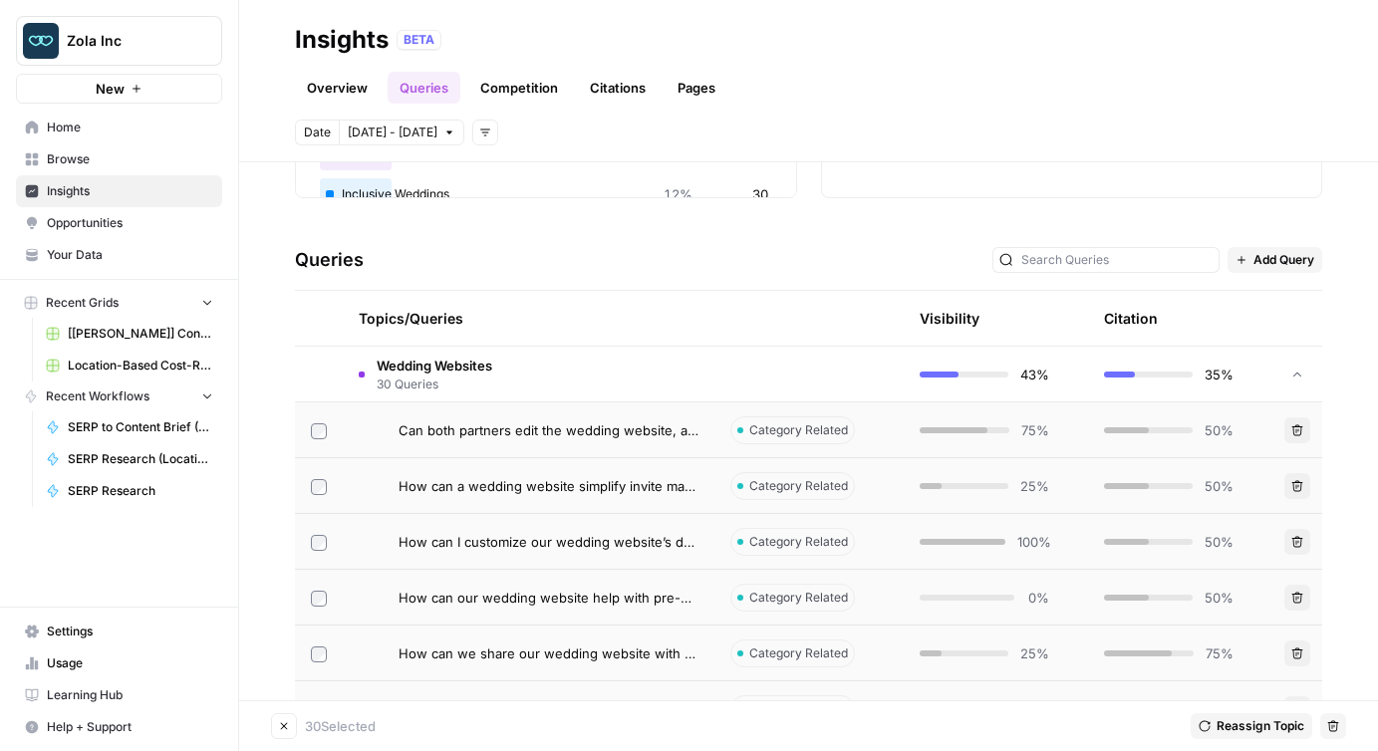
click at [282, 724] on icon "button" at bounding box center [284, 726] width 7 height 7
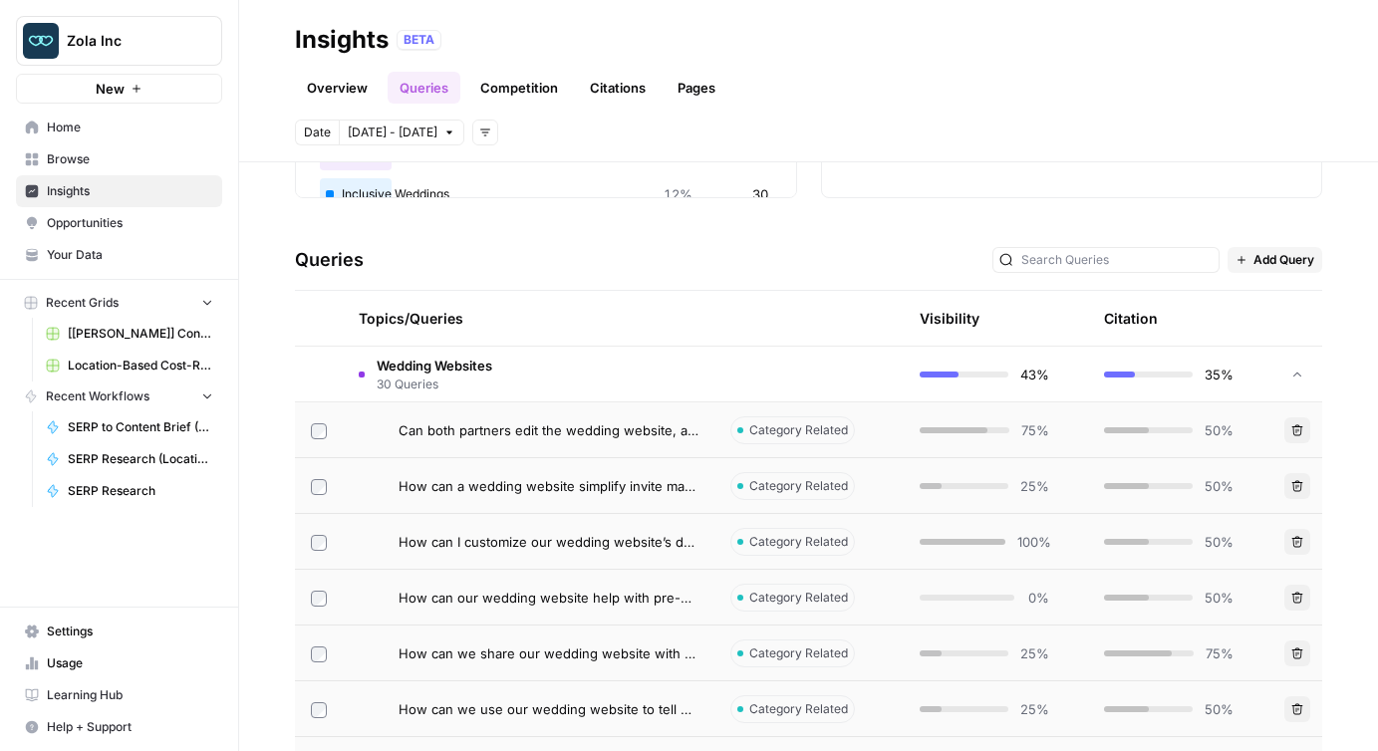
click at [425, 358] on span "Wedding Websites" at bounding box center [435, 366] width 116 height 20
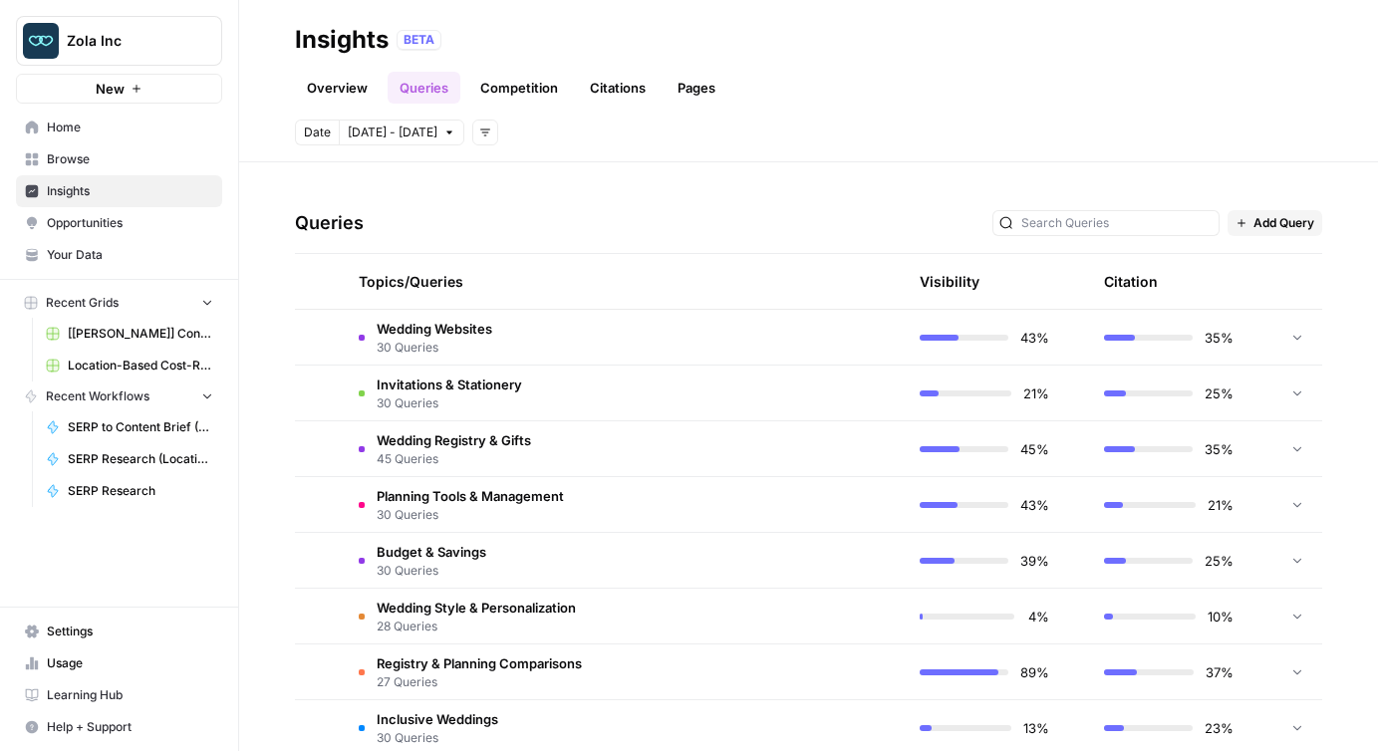
scroll to position [410, 0]
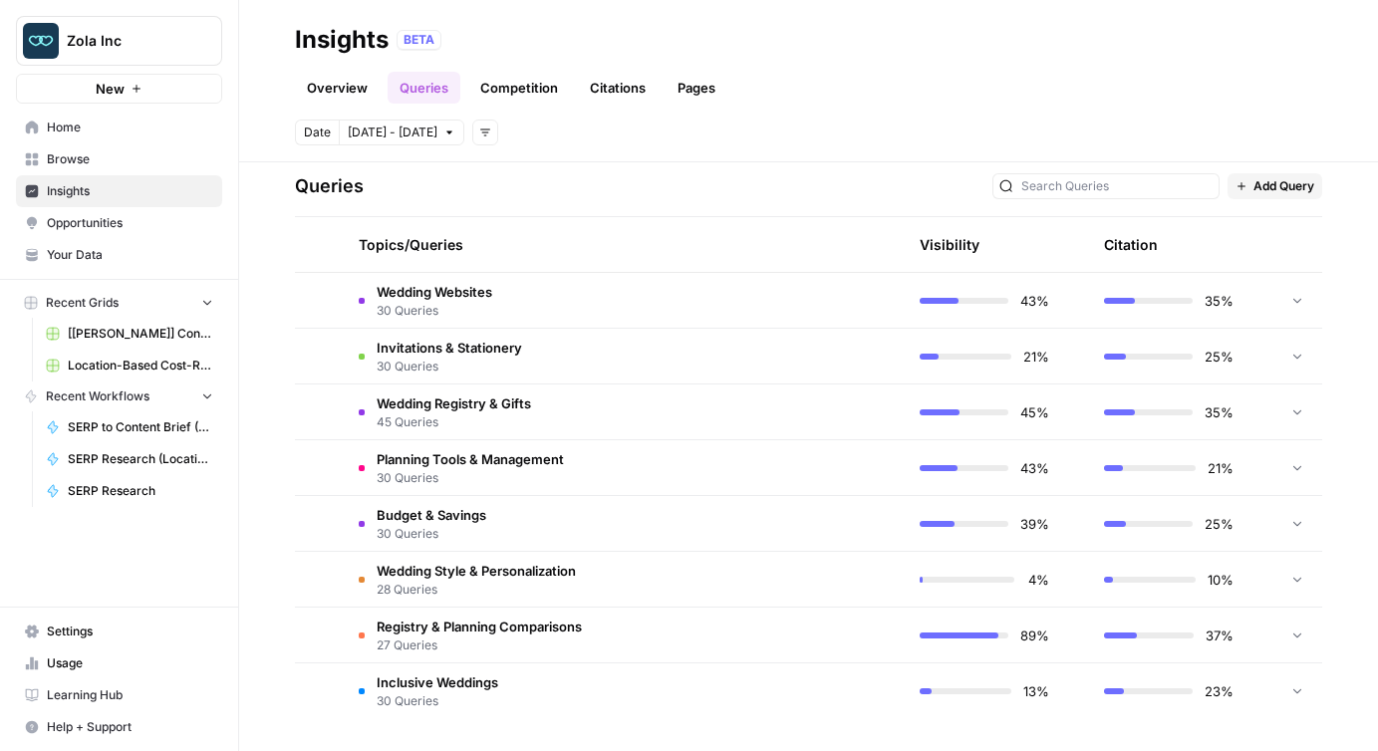
click at [1292, 697] on icon at bounding box center [1297, 690] width 14 height 14
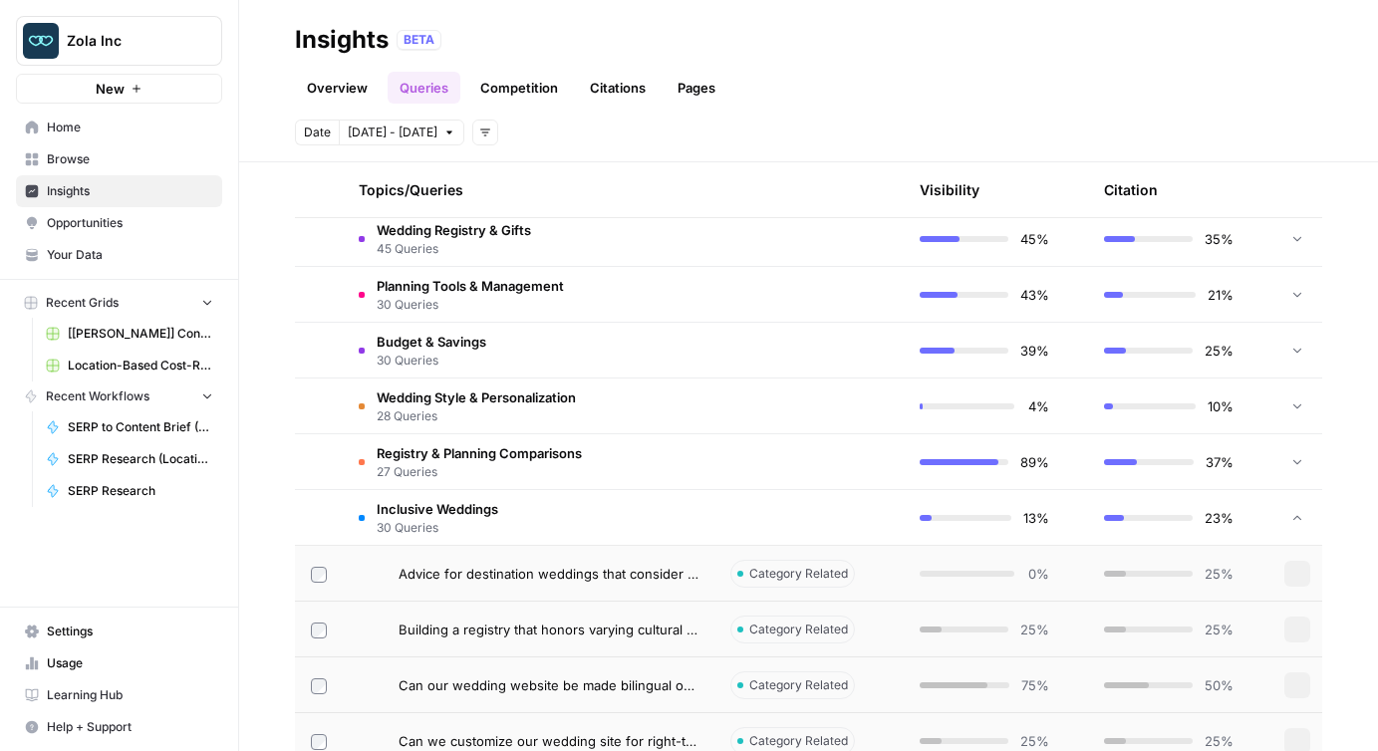
scroll to position [0, 0]
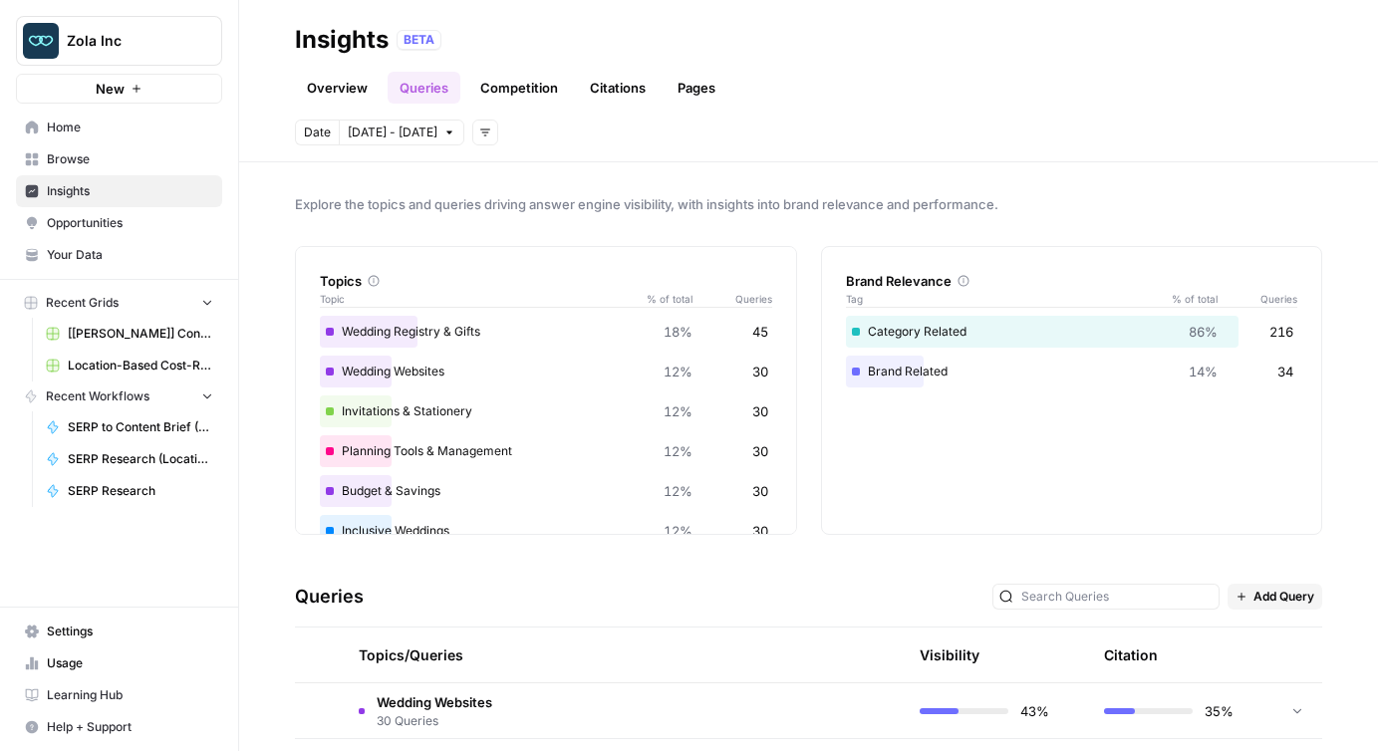
click at [479, 135] on icon "button" at bounding box center [485, 133] width 12 height 12
click at [570, 112] on header "Insights BETA Overview Queries Competition Citations Pages Date [DATE] - [DATE]…" at bounding box center [808, 81] width 1139 height 162
click at [317, 88] on link "Overview" at bounding box center [337, 88] width 85 height 32
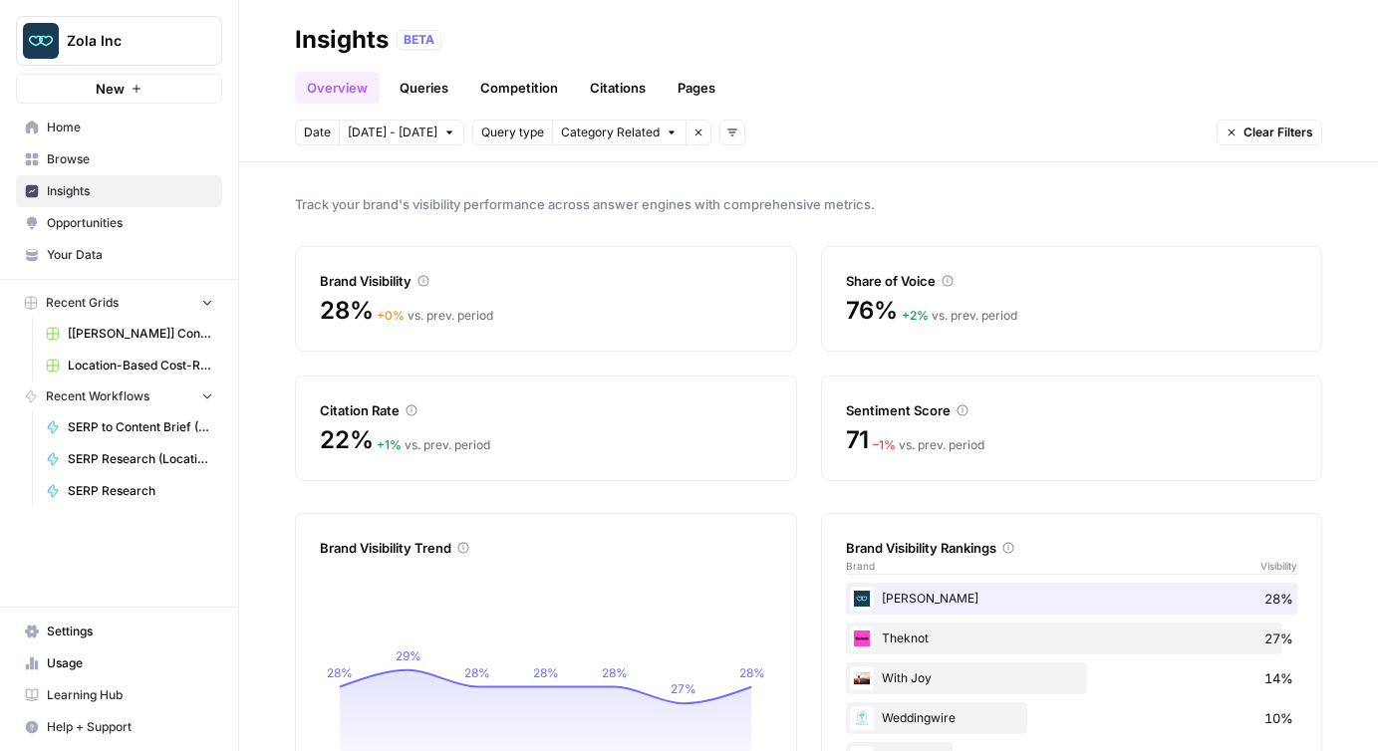
click at [416, 95] on link "Queries" at bounding box center [423, 88] width 73 height 32
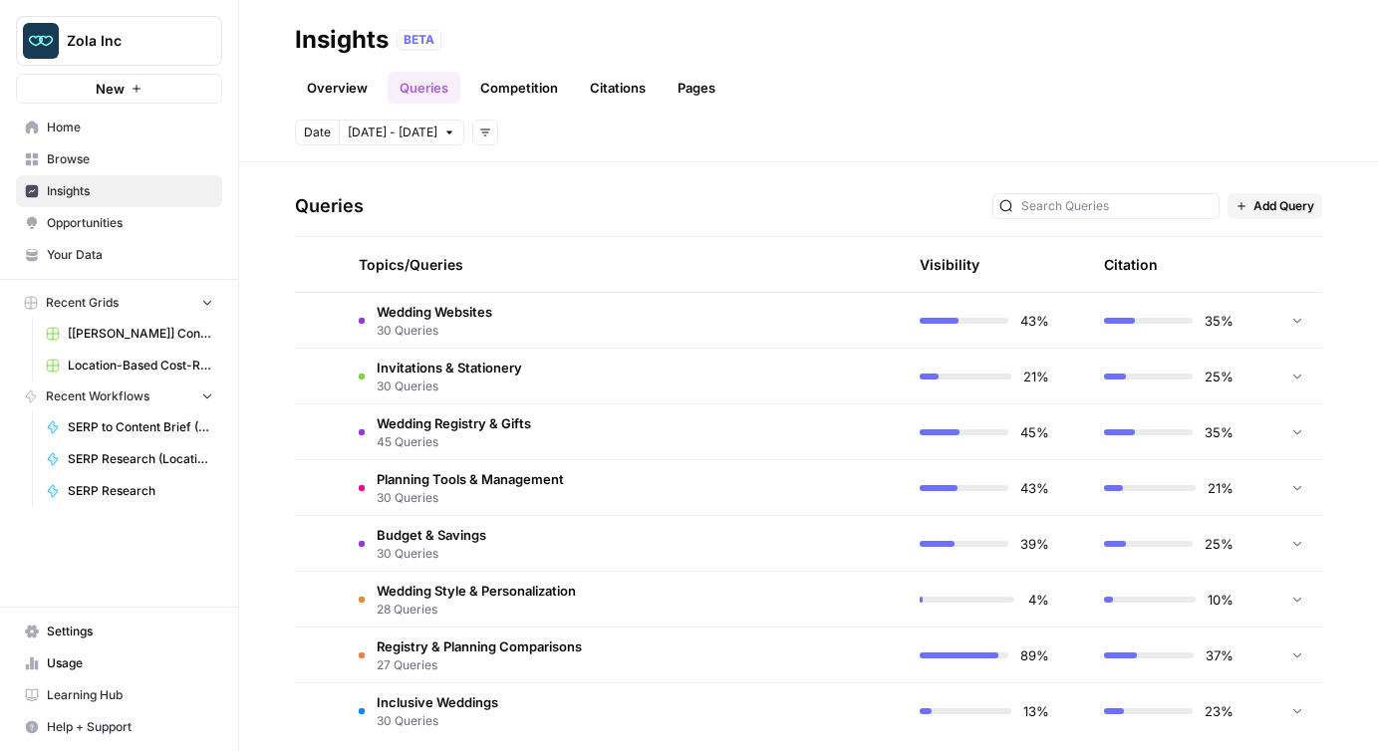
scroll to position [394, 0]
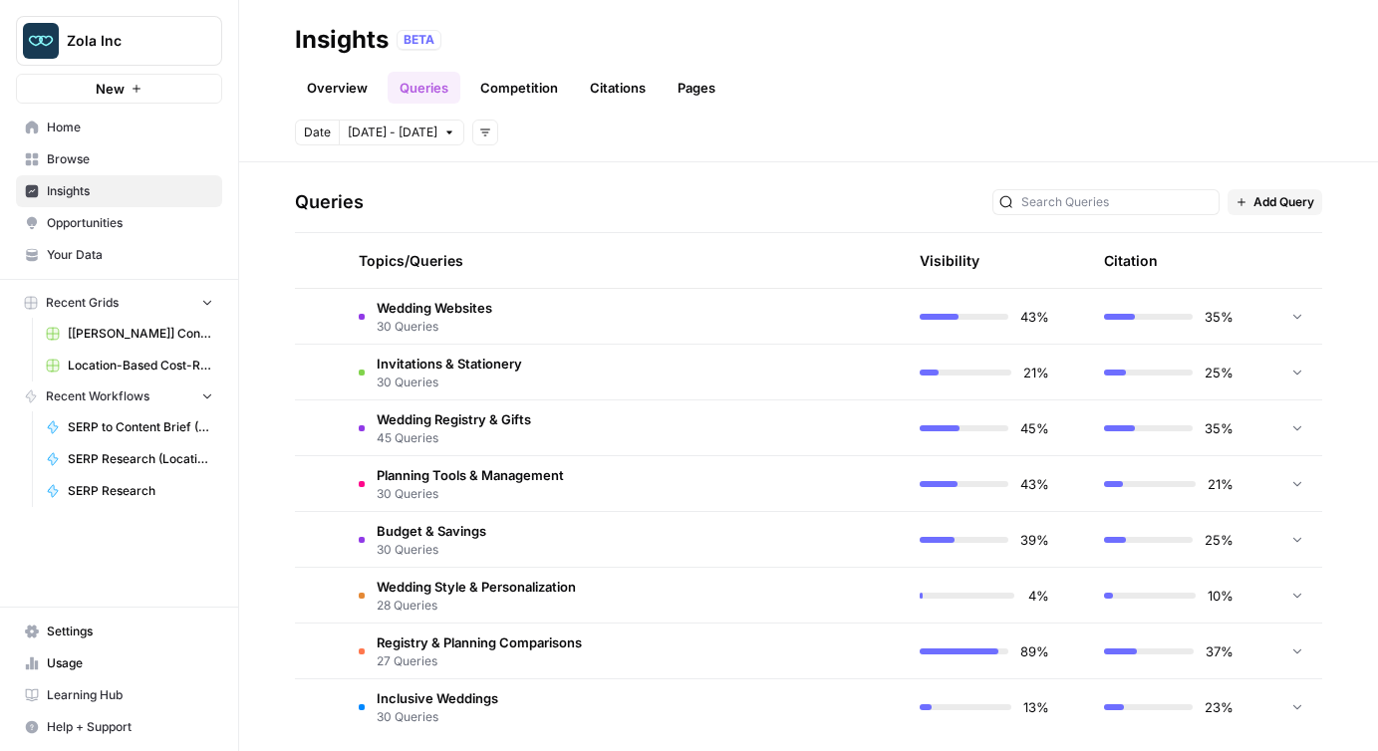
click at [373, 314] on div "Wedding Websites 30 Queries" at bounding box center [425, 317] width 133 height 38
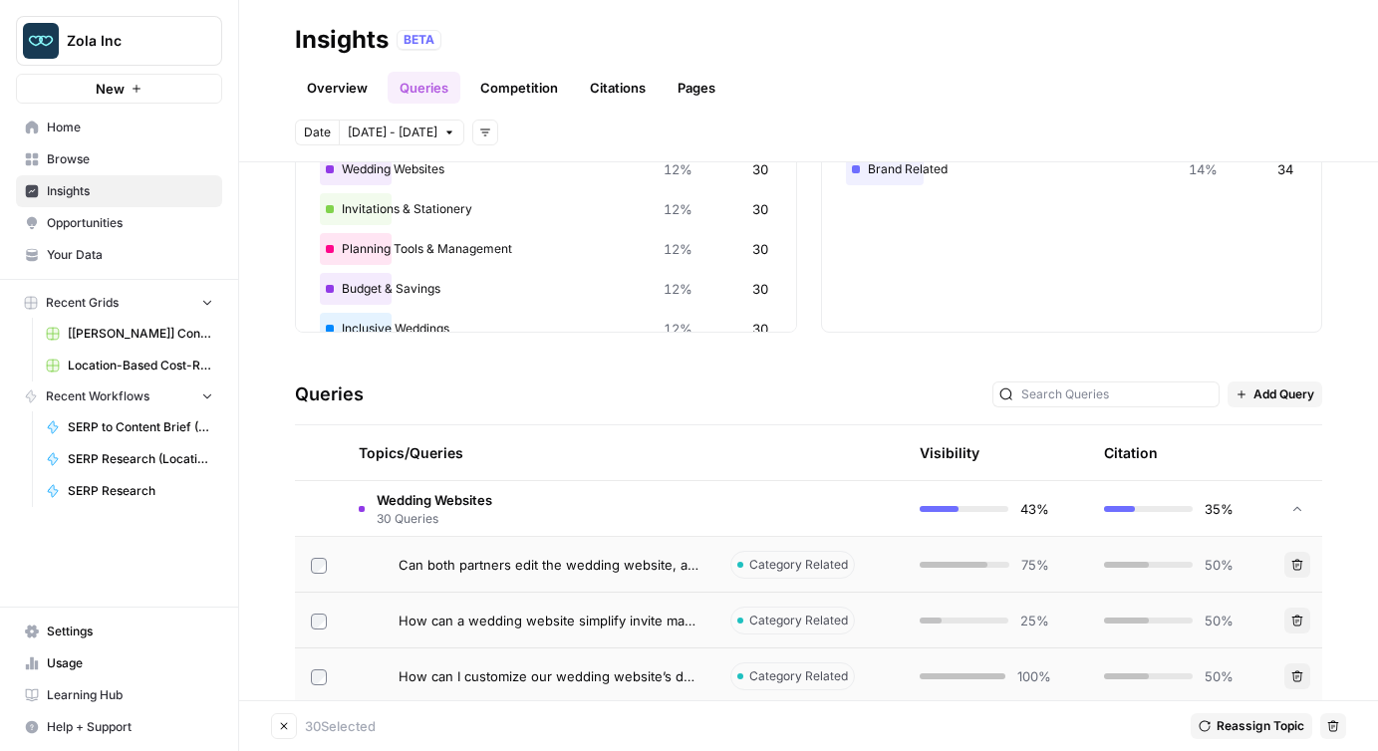
scroll to position [203, 0]
click at [370, 509] on div "Wedding Websites 30 Queries" at bounding box center [425, 508] width 133 height 38
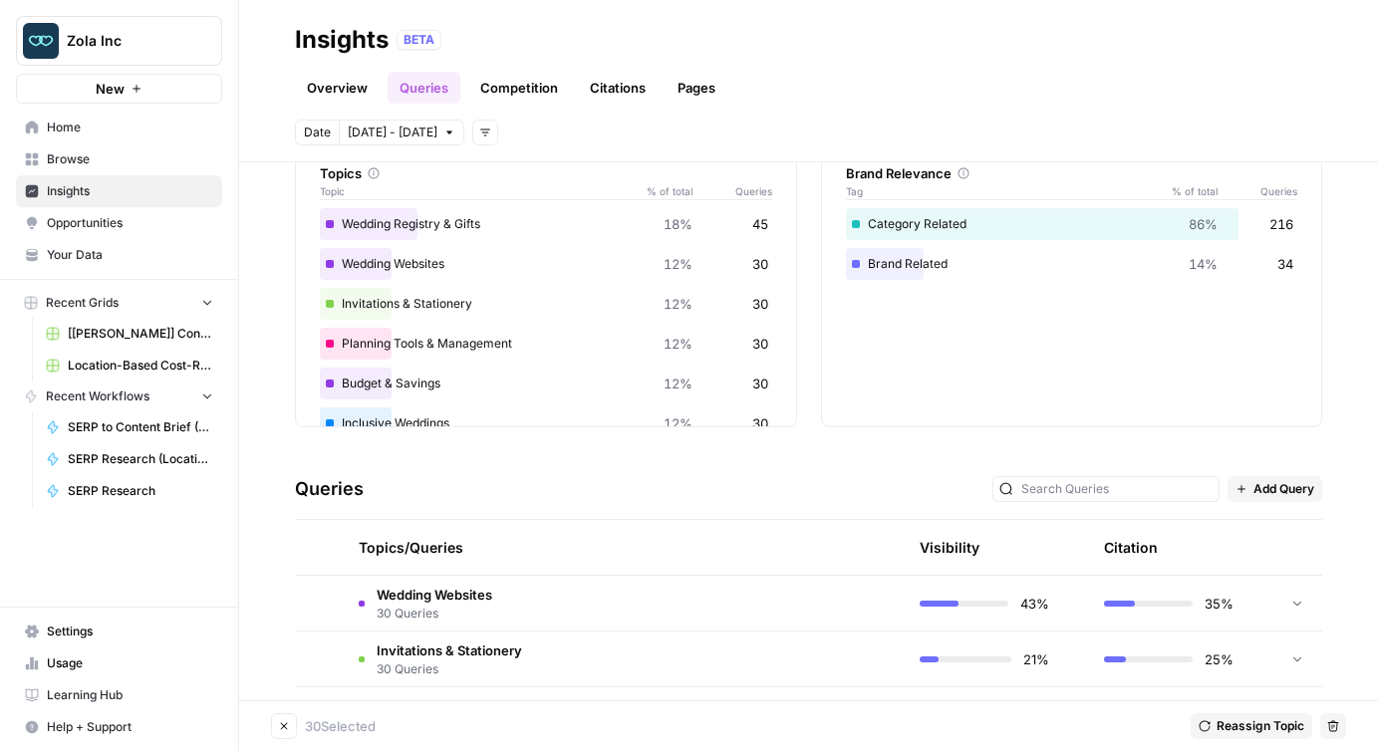
scroll to position [0, 0]
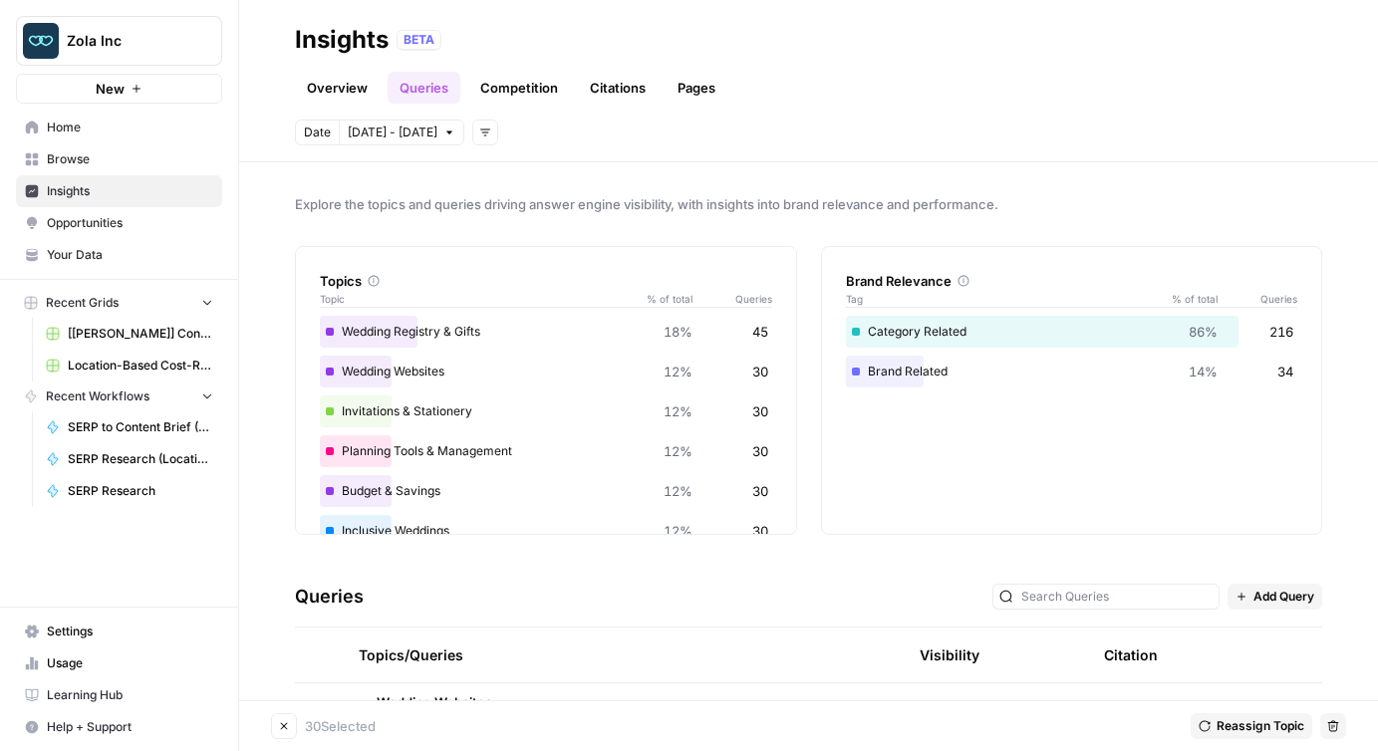
click at [531, 92] on link "Competition" at bounding box center [519, 88] width 102 height 32
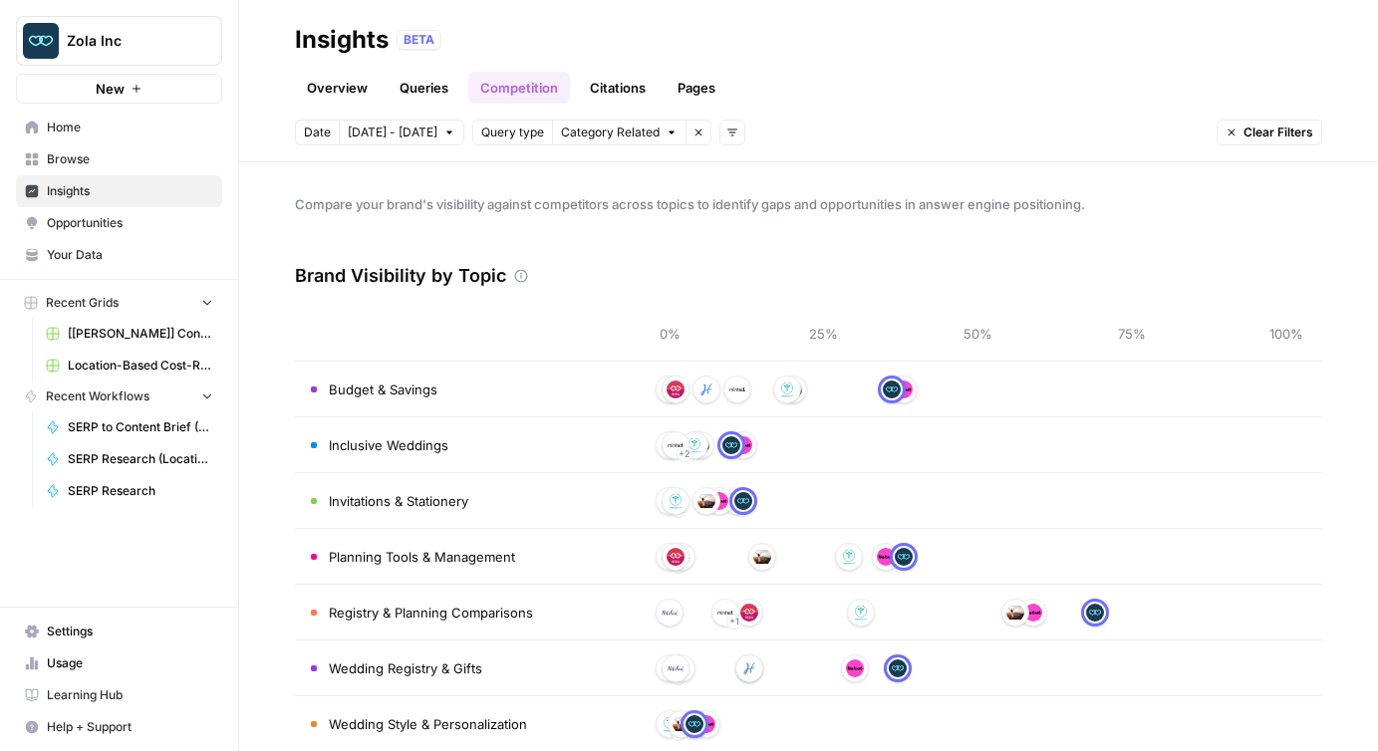
click at [429, 88] on link "Queries" at bounding box center [423, 88] width 73 height 32
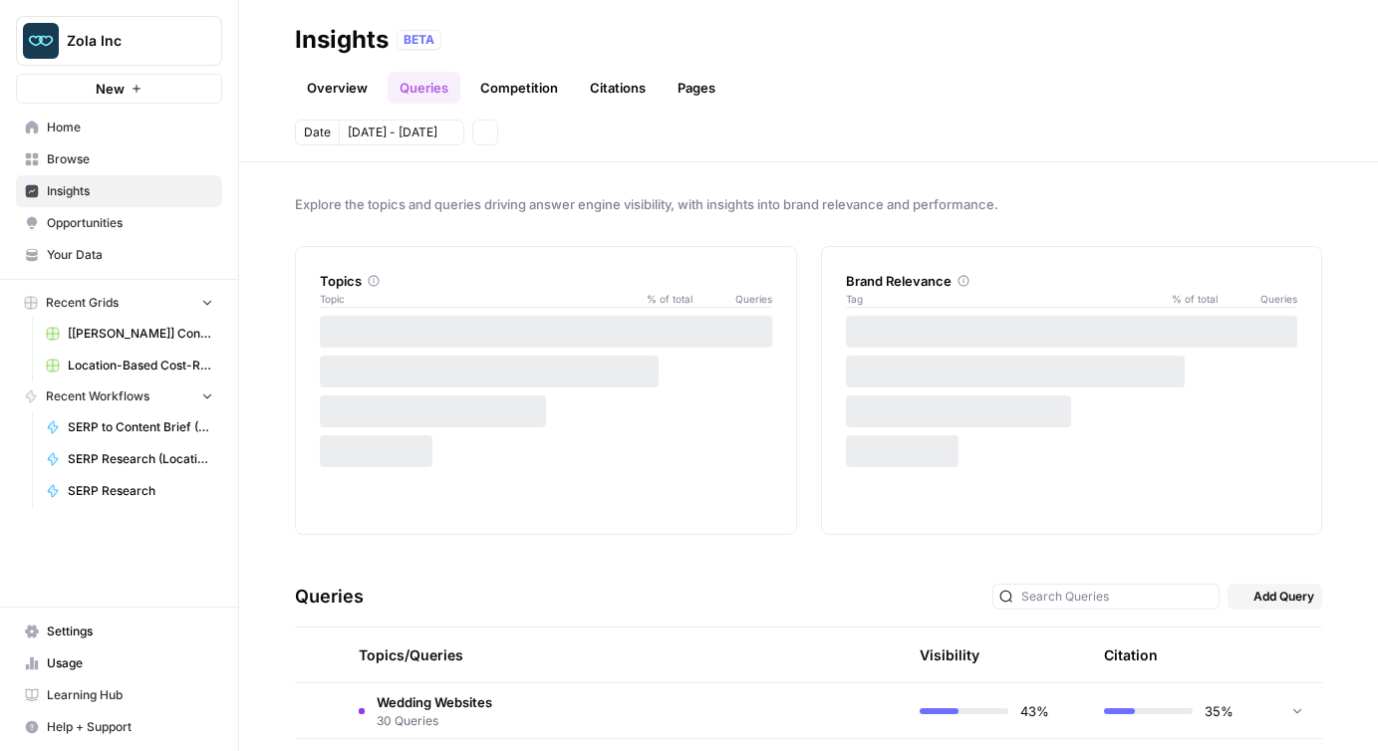
click at [339, 88] on link "Overview" at bounding box center [337, 88] width 85 height 32
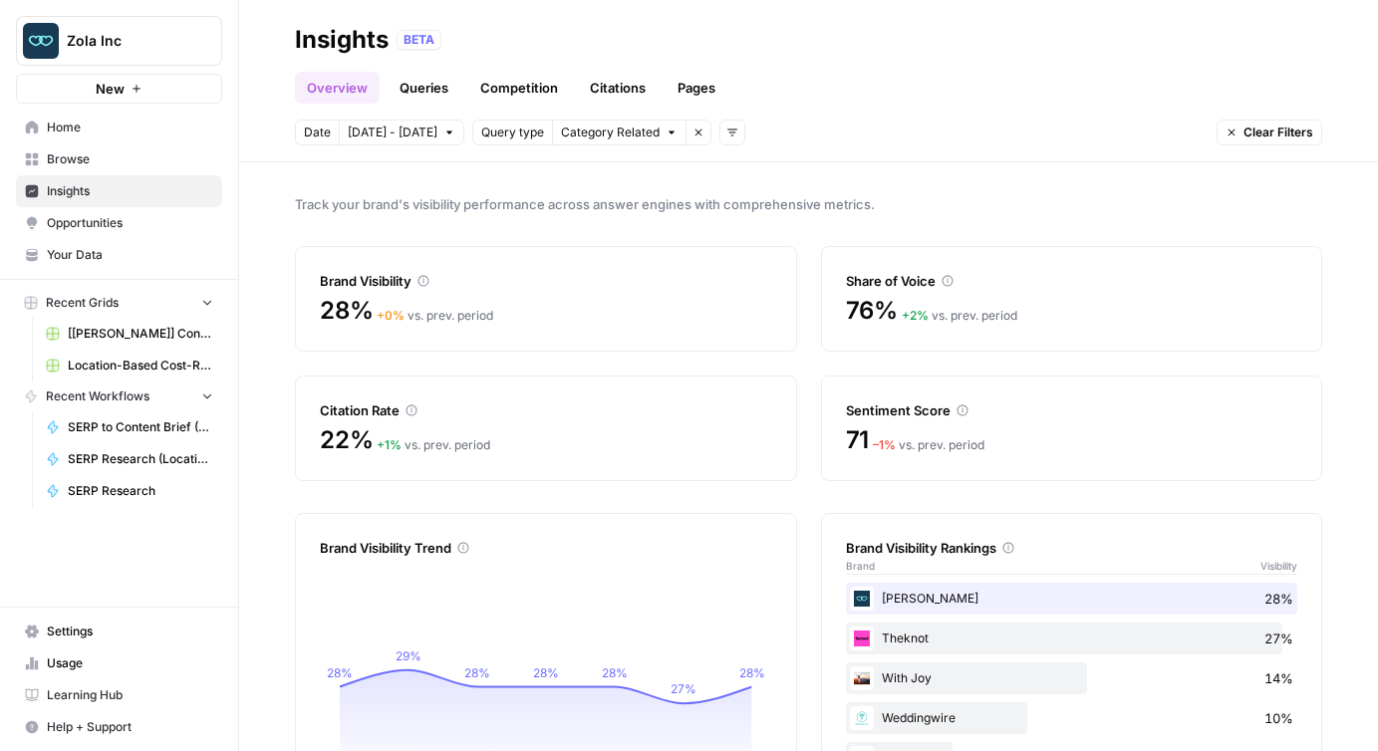
click at [420, 76] on link "Queries" at bounding box center [423, 88] width 73 height 32
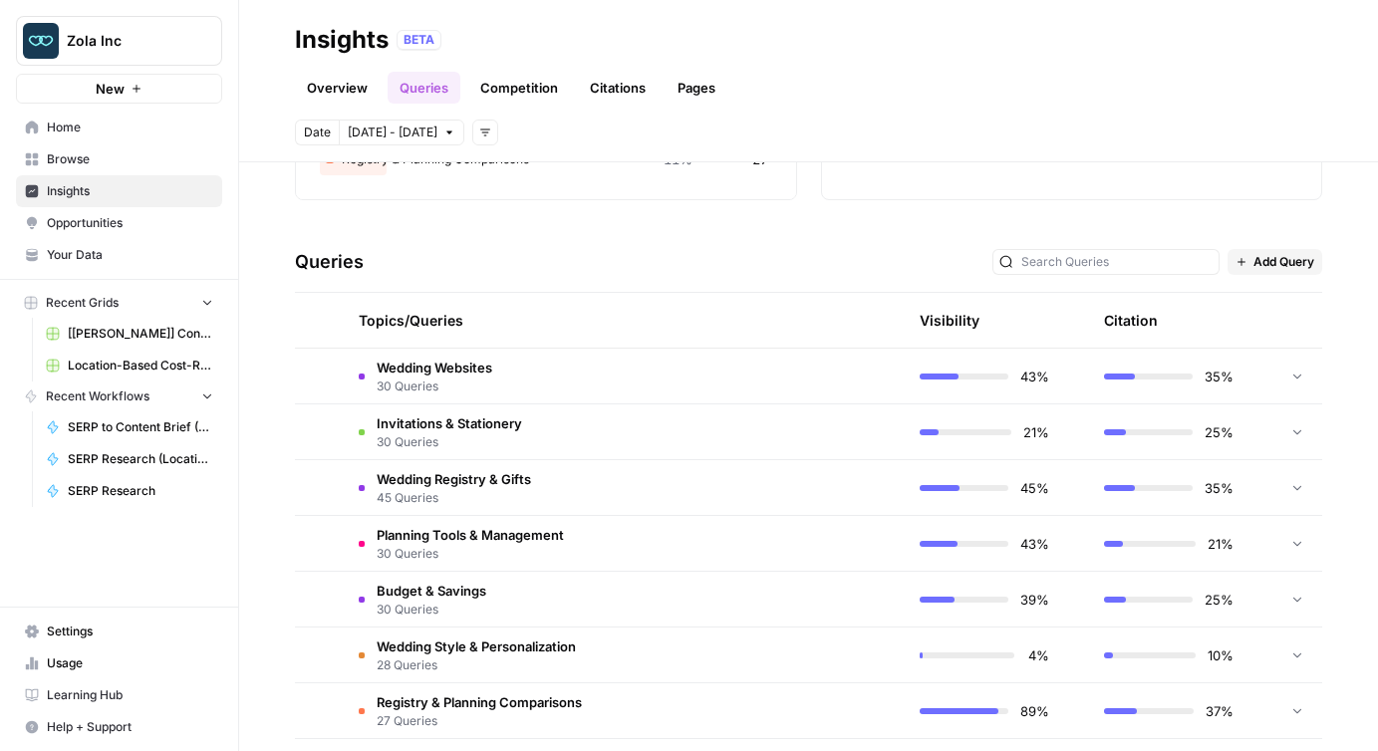
scroll to position [410, 0]
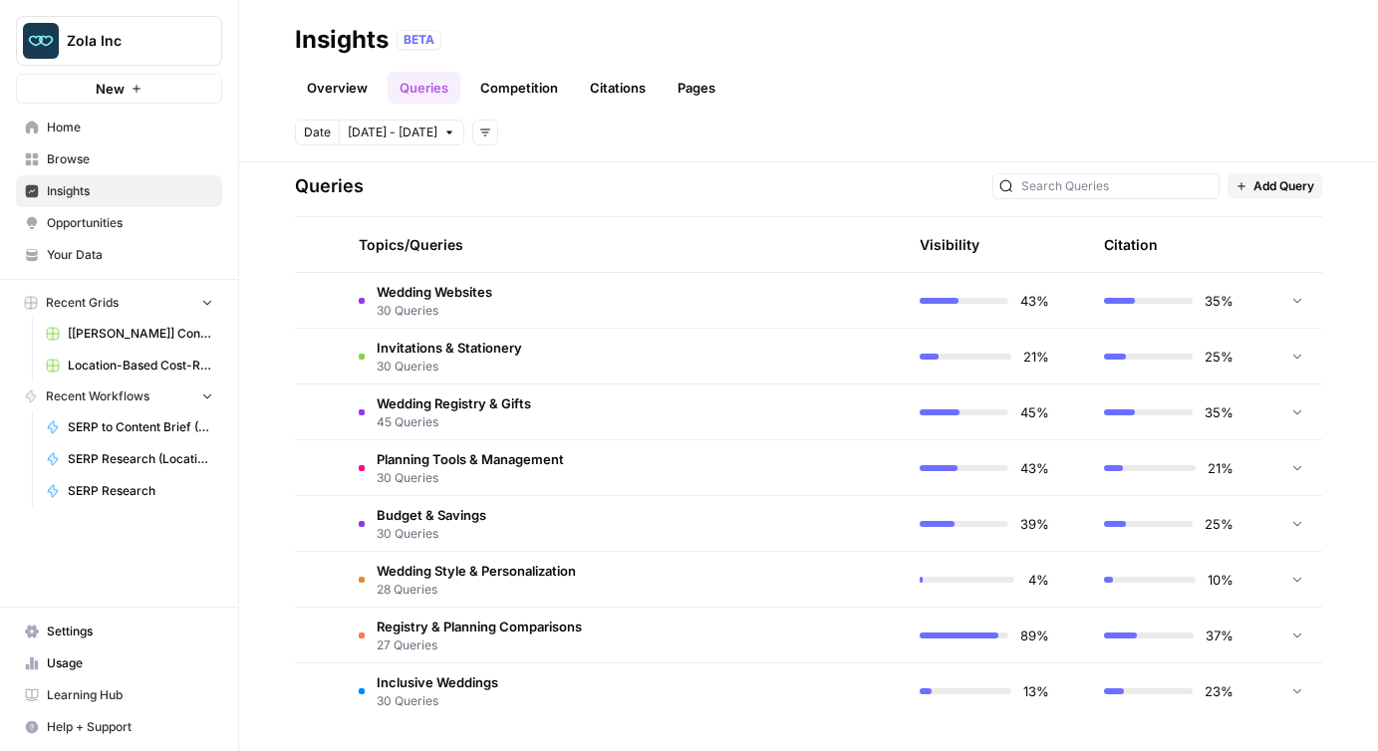
click at [415, 296] on span "Wedding Websites" at bounding box center [435, 292] width 116 height 20
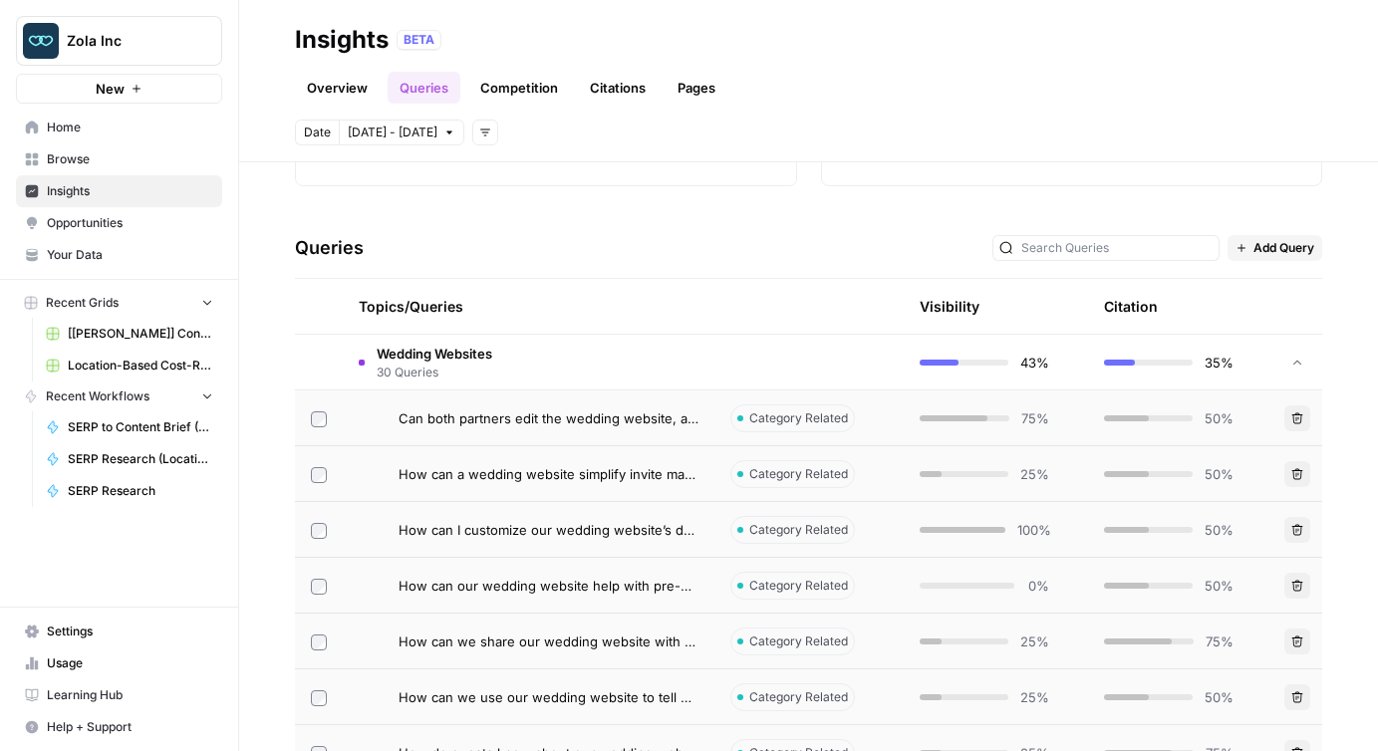
scroll to position [464, 0]
